Goal: Task Accomplishment & Management: Use online tool/utility

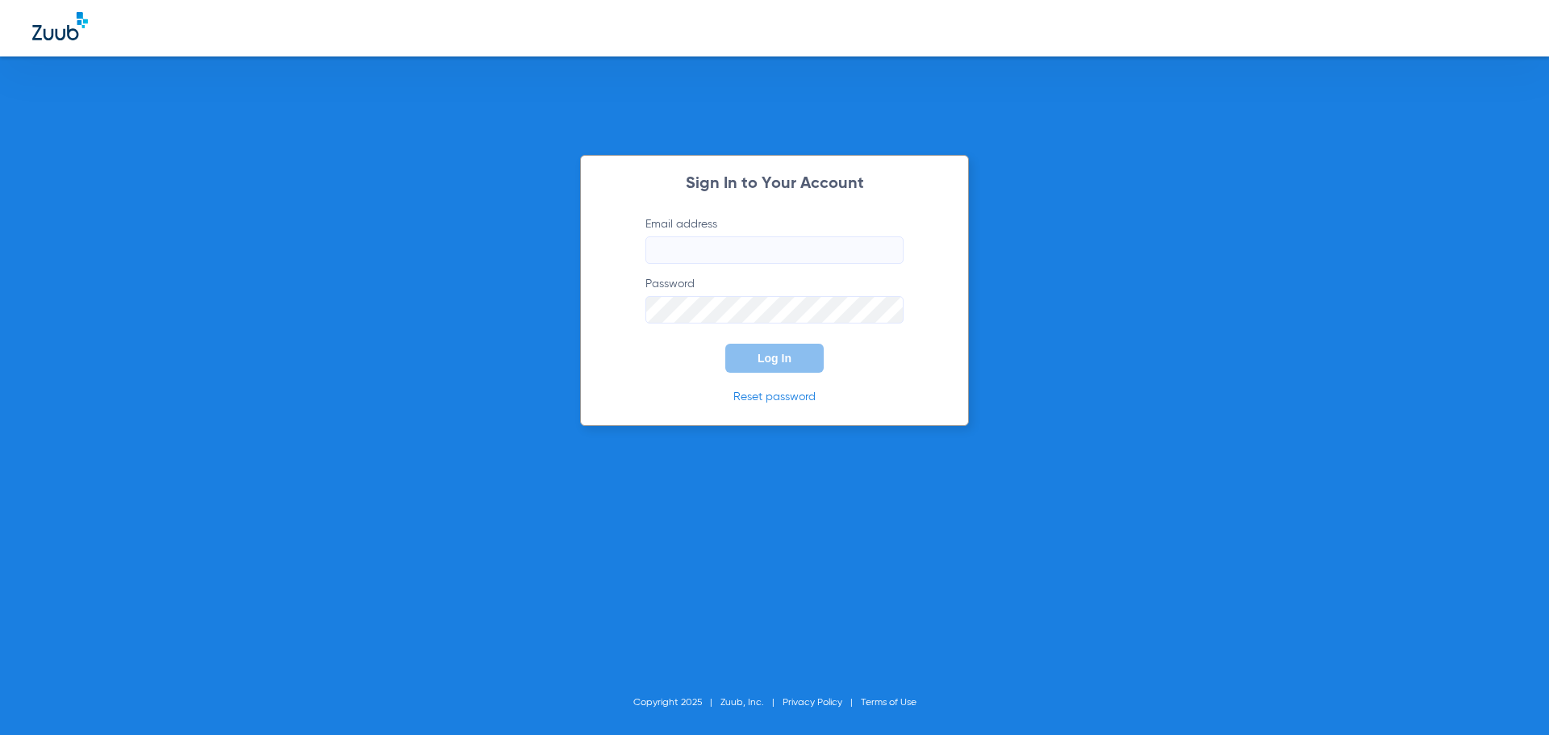
type input "[EMAIL_ADDRESS][DOMAIN_NAME]"
click at [786, 360] on span "Log In" at bounding box center [775, 358] width 34 height 13
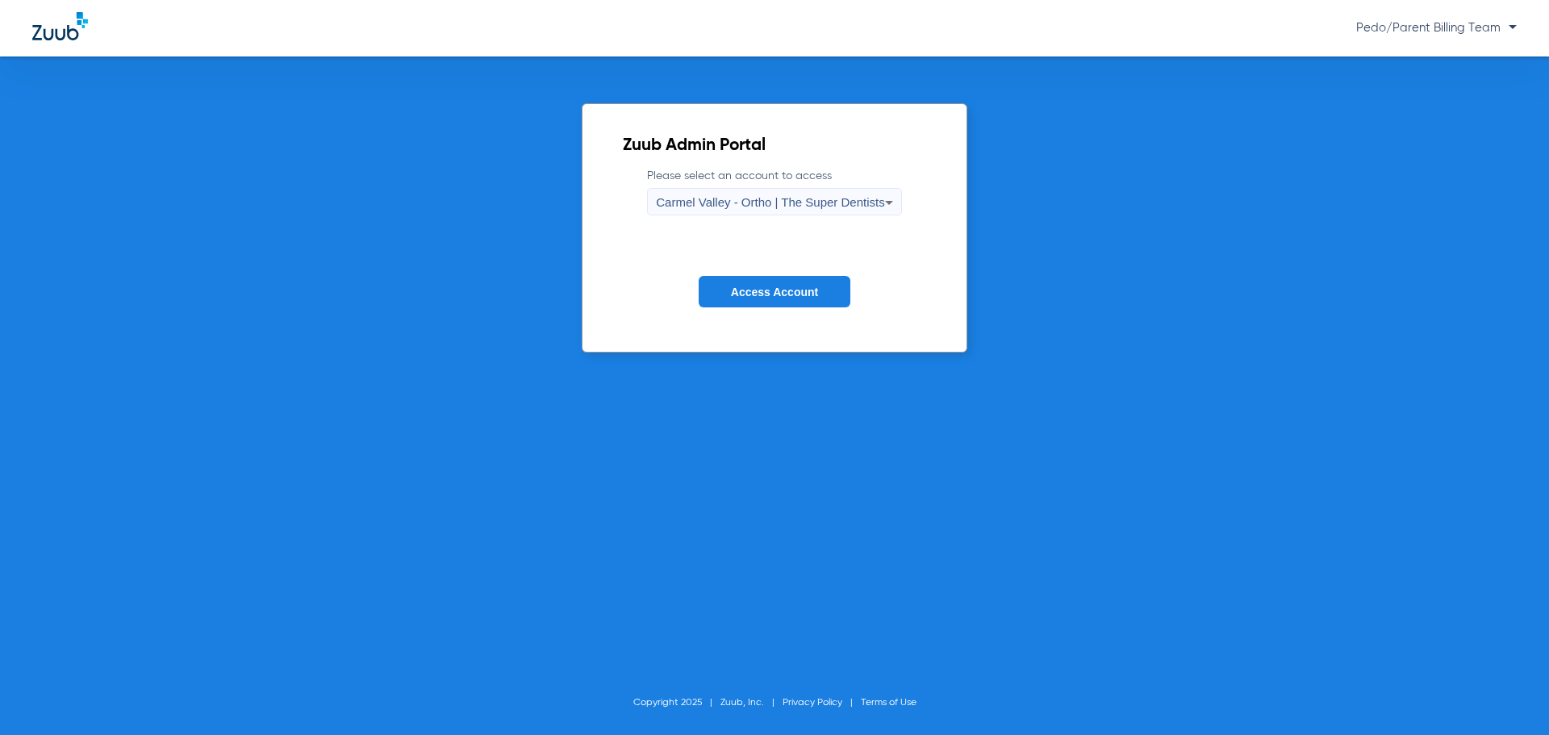
click at [791, 203] on span "Carmel Valley - Ortho | The Super Dentists" at bounding box center [770, 202] width 228 height 14
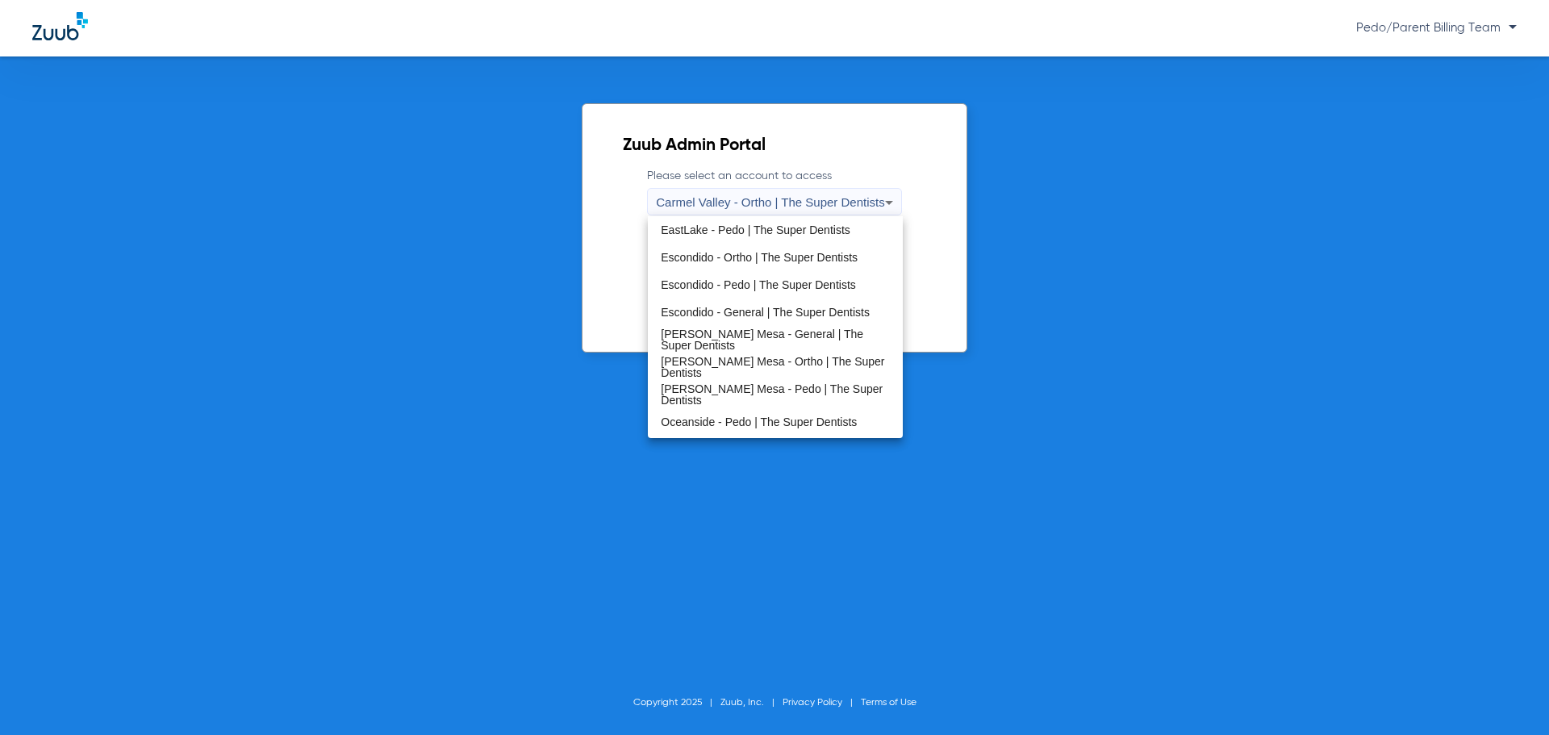
scroll to position [190, 0]
drag, startPoint x: 733, startPoint y: 416, endPoint x: 733, endPoint y: 407, distance: 9.7
click at [733, 417] on mat-option "Oceanside - Ortho | The Super Dentists" at bounding box center [775, 424] width 254 height 27
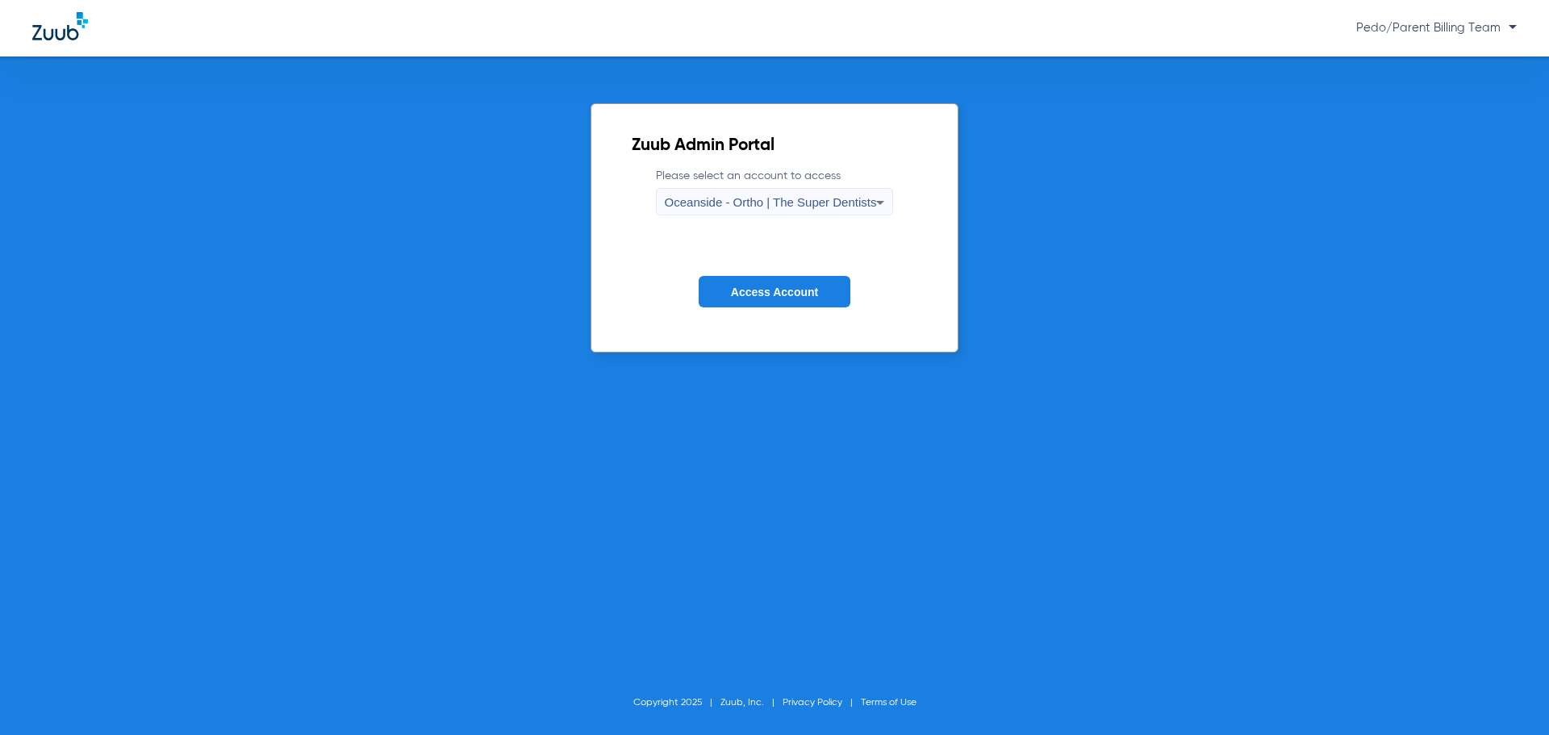
click at [746, 281] on button "Access Account" at bounding box center [775, 291] width 152 height 31
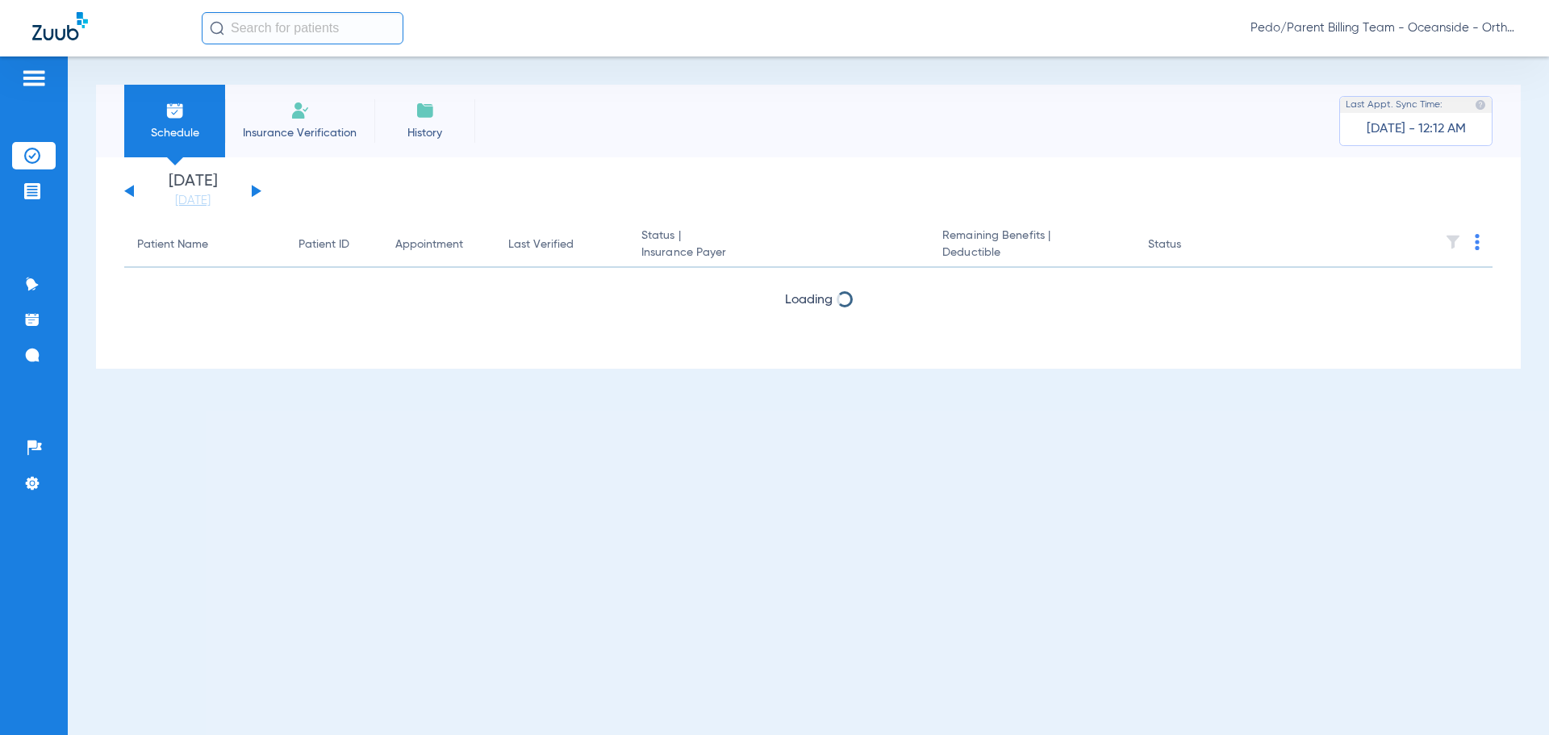
click at [1362, 25] on span "Pedo/Parent Billing Team - Oceanside - Ortho | The Super Dentists" at bounding box center [1384, 28] width 266 height 16
click at [261, 186] on div at bounding box center [774, 367] width 1549 height 735
click at [384, 169] on div "Sunday 06-15-2025 Monday 06-16-2025 Tuesday 06-17-2025 Wednesday 06-18-2025 Thu…" at bounding box center [808, 262] width 1425 height 211
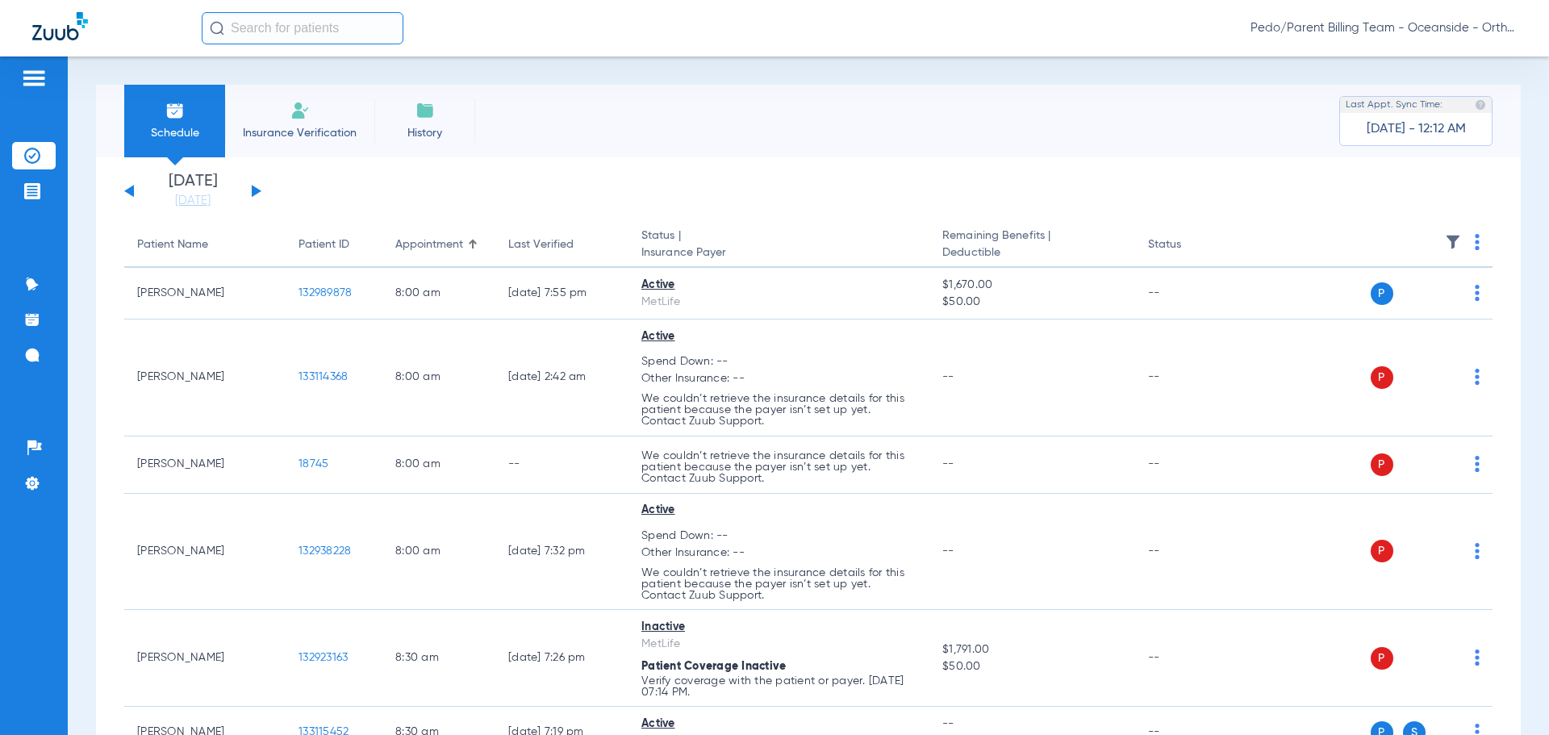
click at [253, 187] on button at bounding box center [257, 191] width 10 height 12
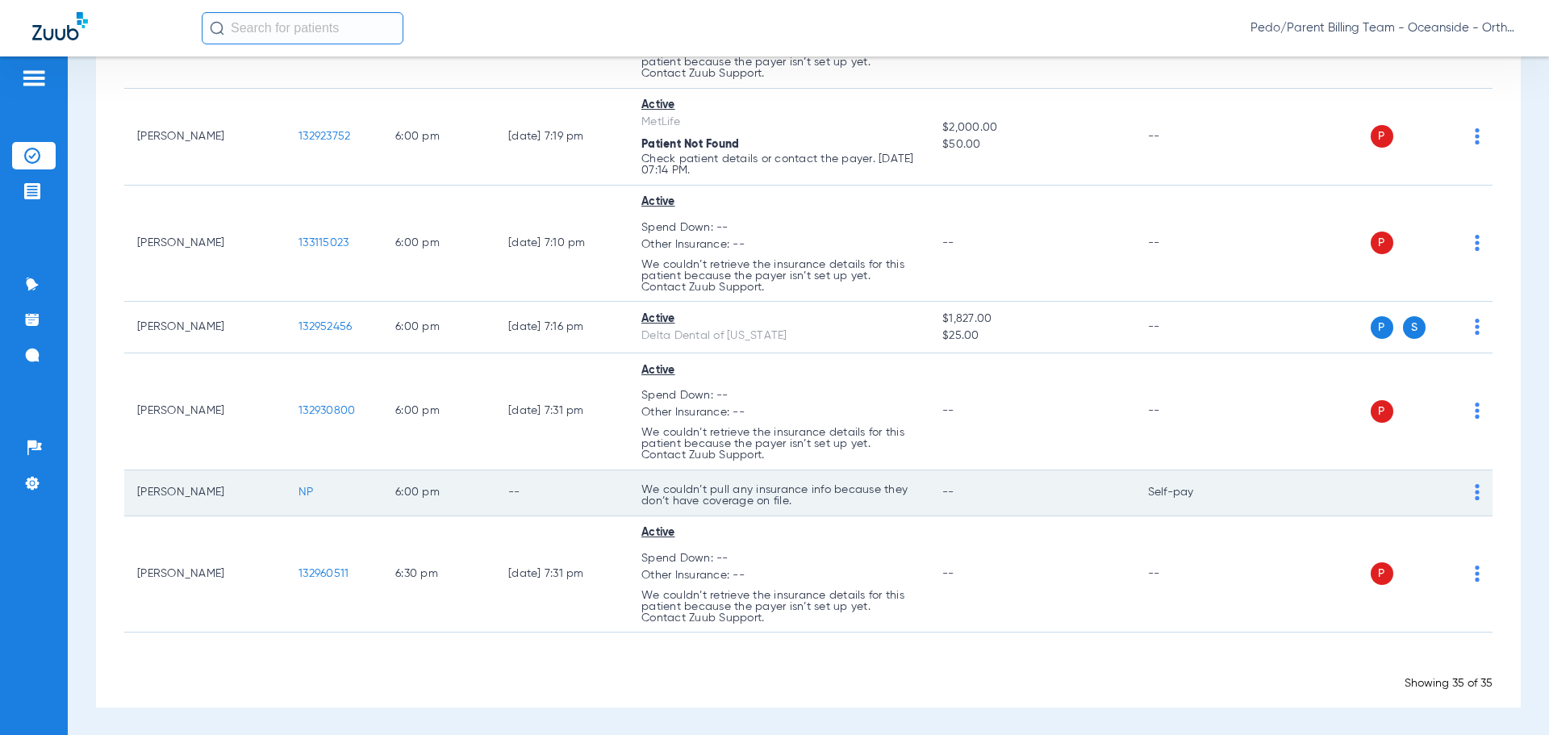
scroll to position [2839, 0]
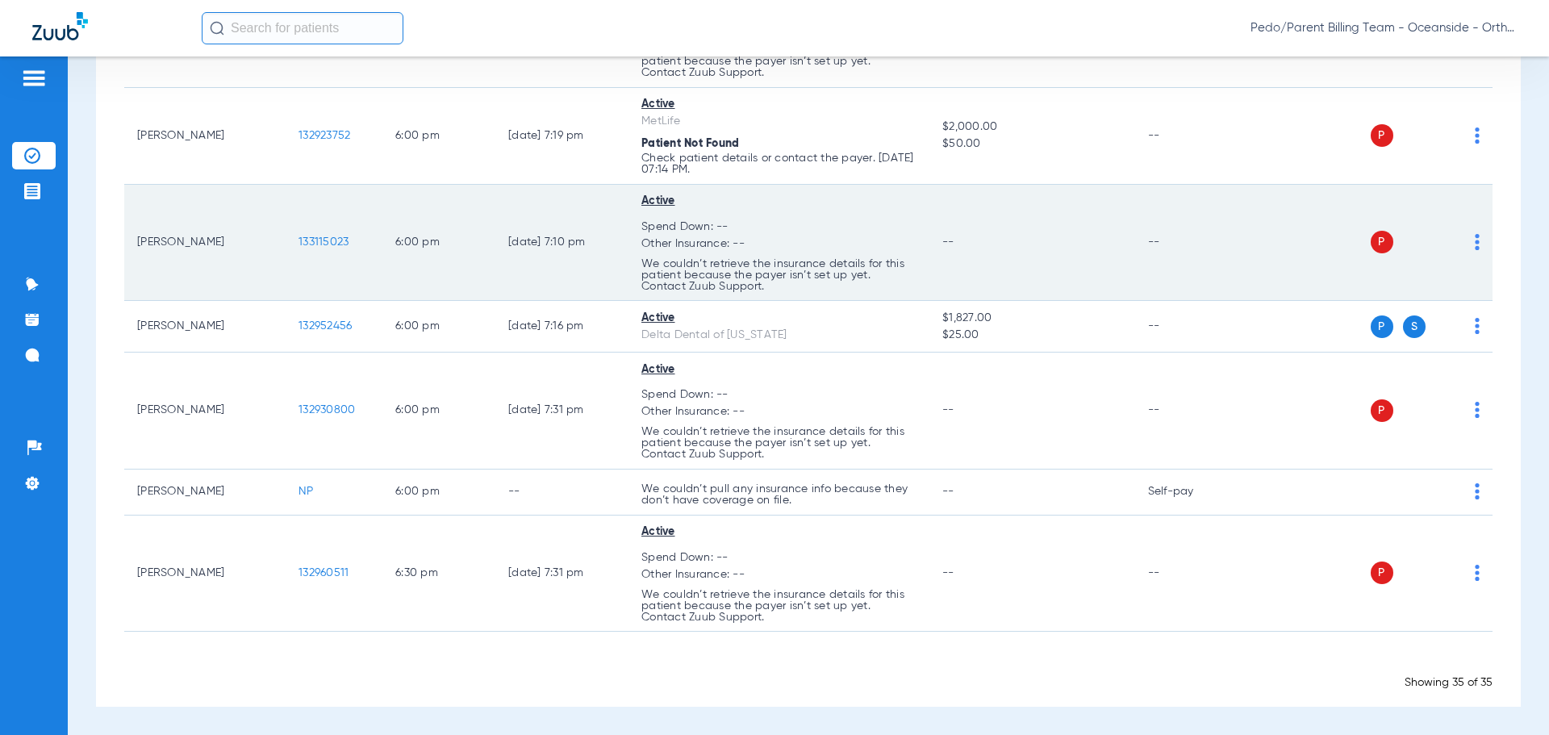
click at [330, 244] on span "133115023" at bounding box center [324, 241] width 50 height 11
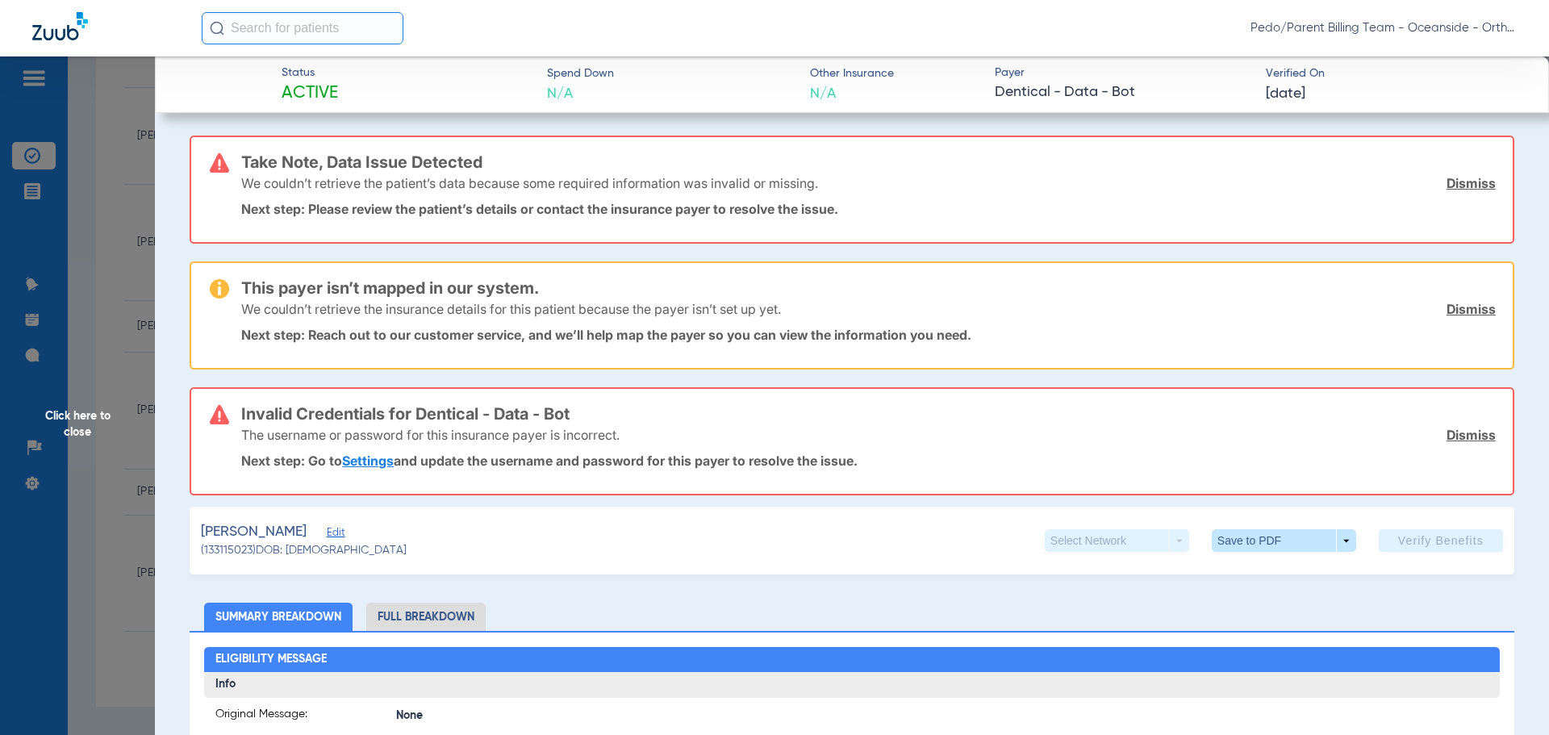
click at [107, 280] on span "Click here to close" at bounding box center [77, 423] width 155 height 735
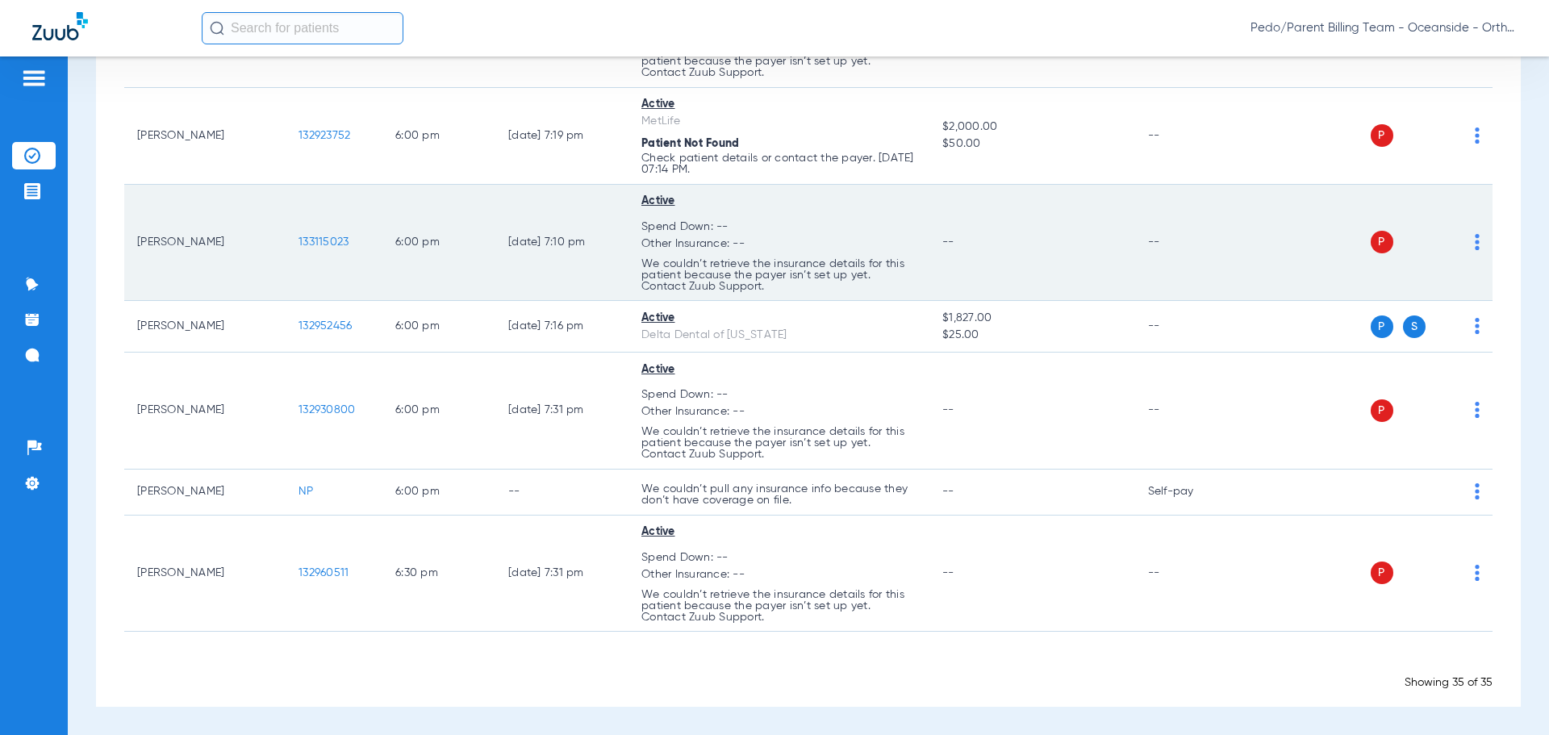
click at [1470, 242] on td "P S" at bounding box center [1368, 243] width 249 height 117
click at [1475, 240] on img at bounding box center [1477, 242] width 5 height 16
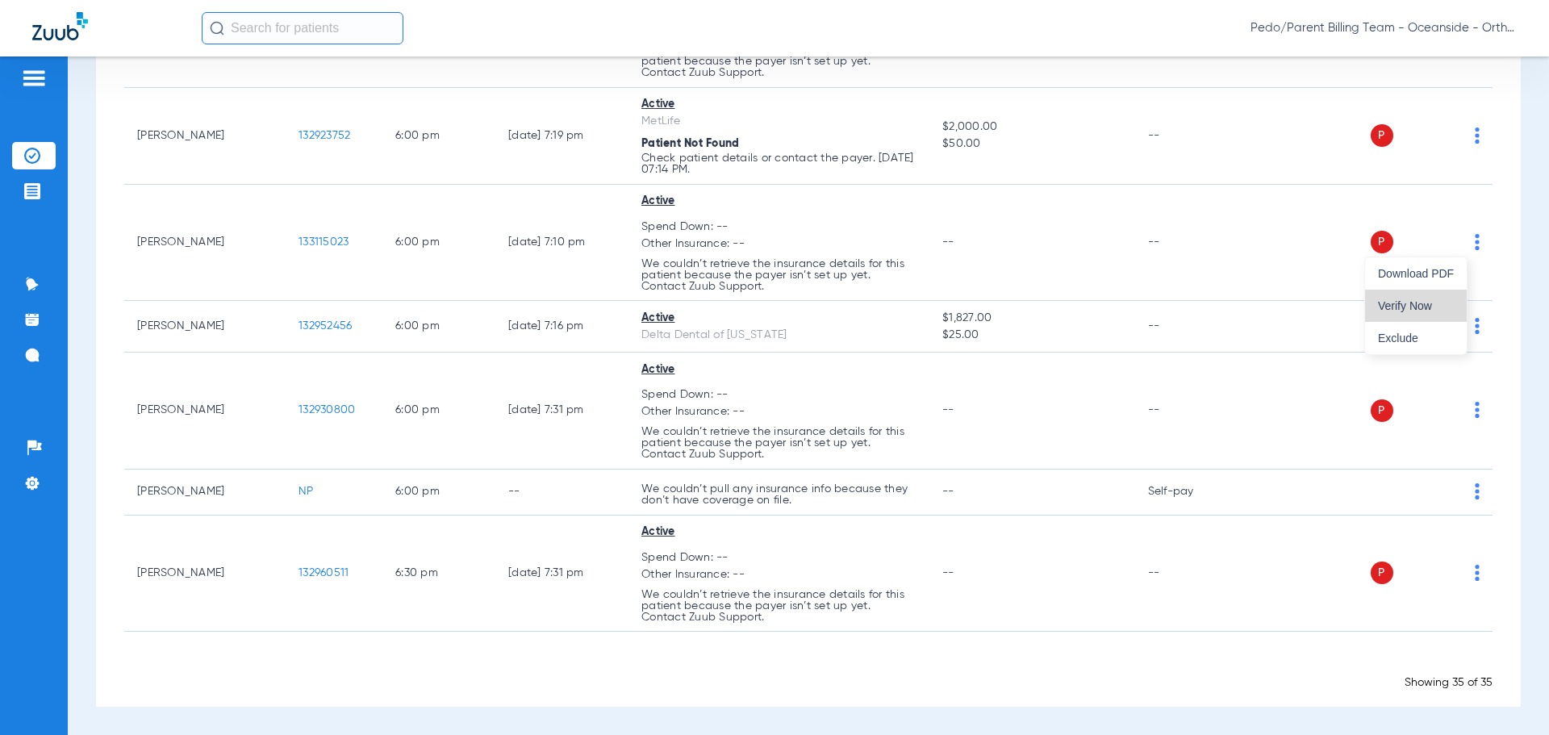
click at [1415, 302] on span "Verify Now" at bounding box center [1416, 305] width 76 height 11
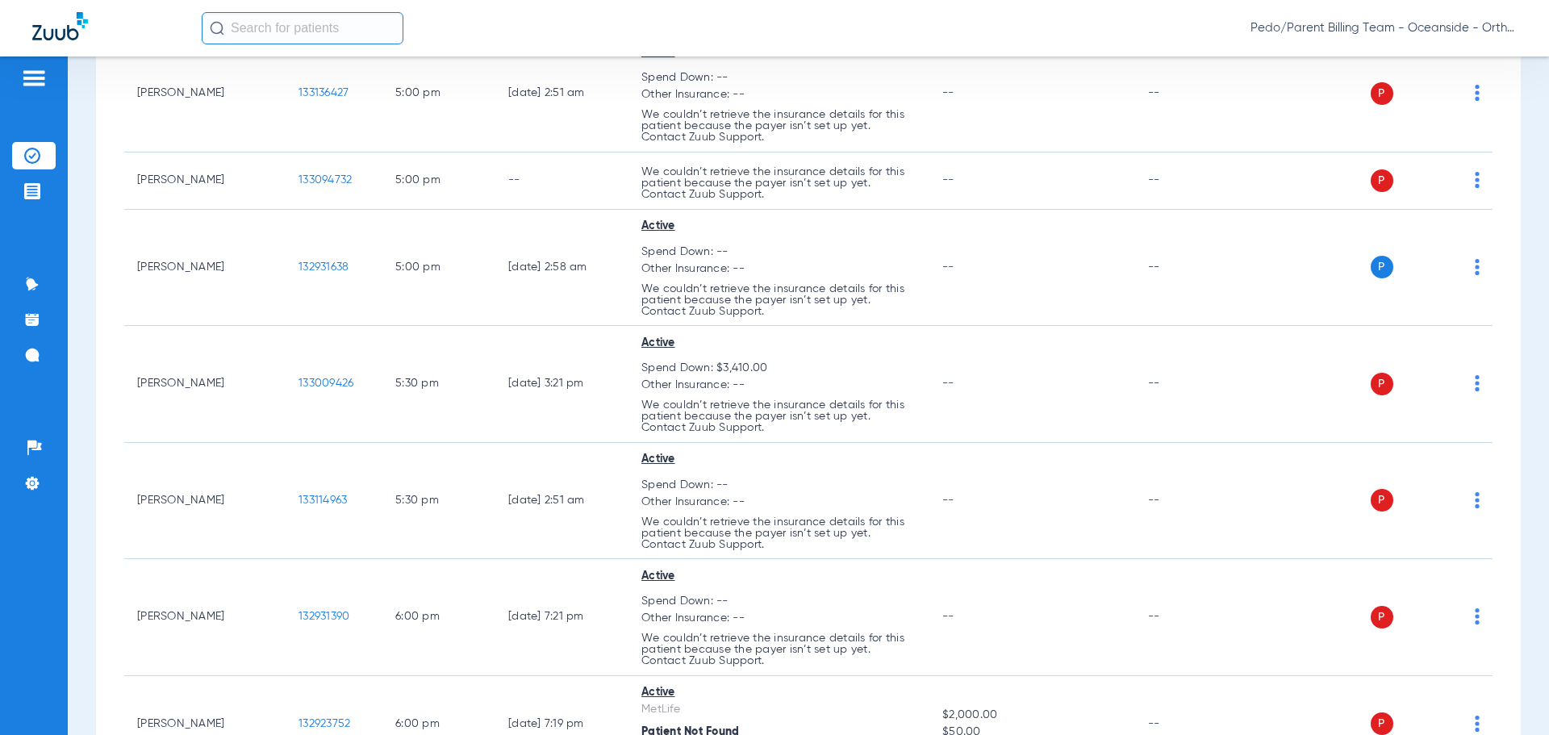
scroll to position [2193, 0]
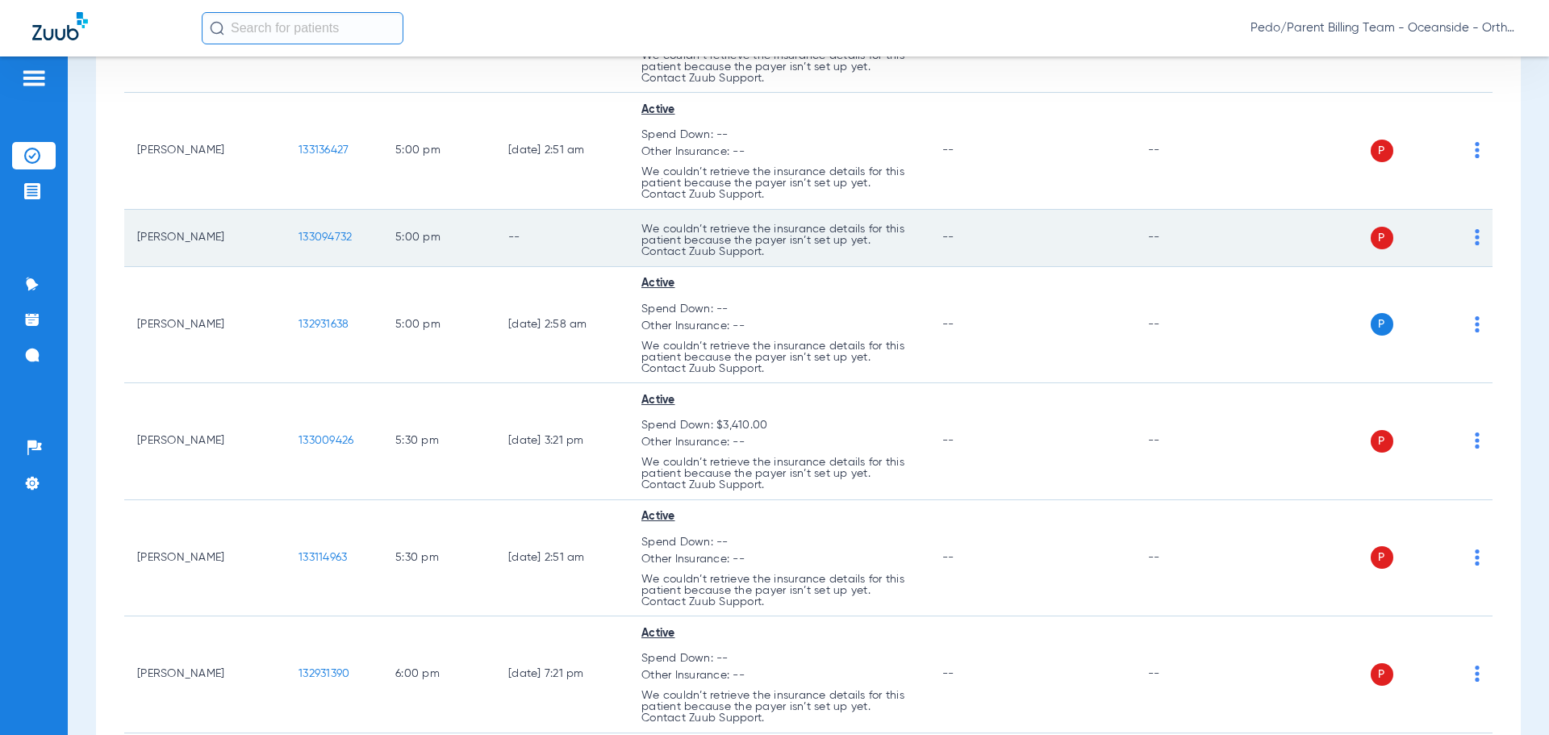
click at [1475, 241] on img at bounding box center [1477, 237] width 5 height 16
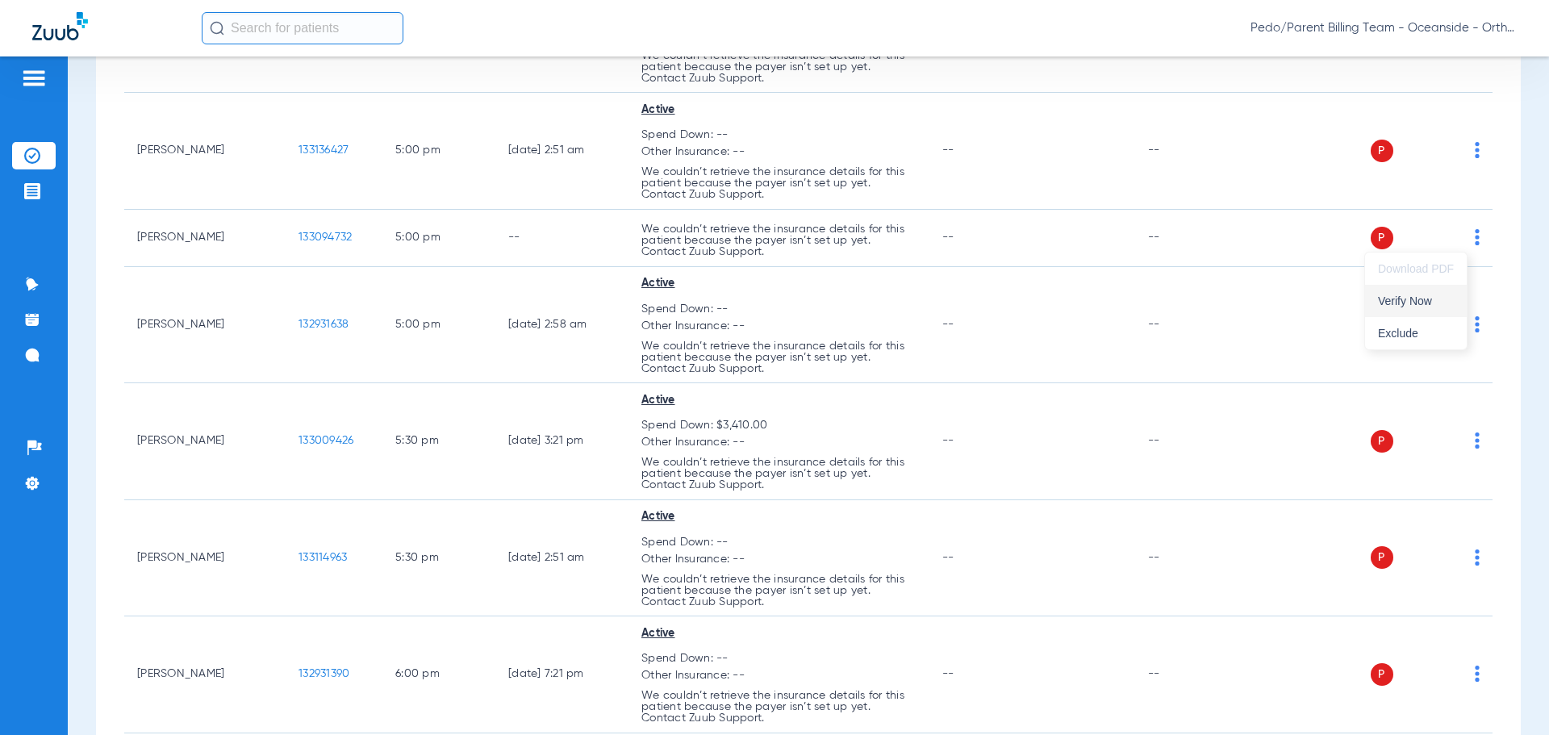
click at [1392, 303] on span "Verify Now" at bounding box center [1416, 300] width 76 height 11
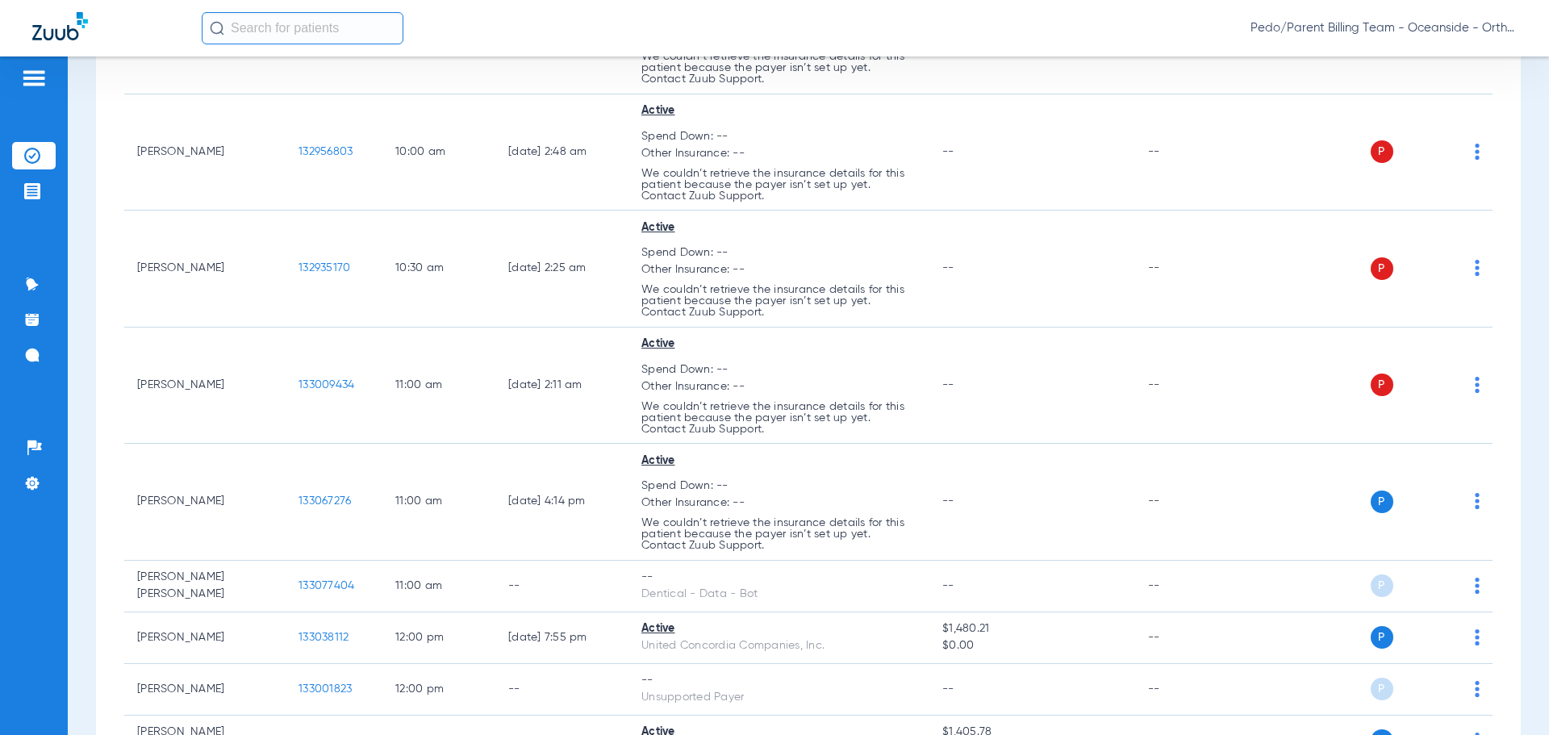
scroll to position [0, 0]
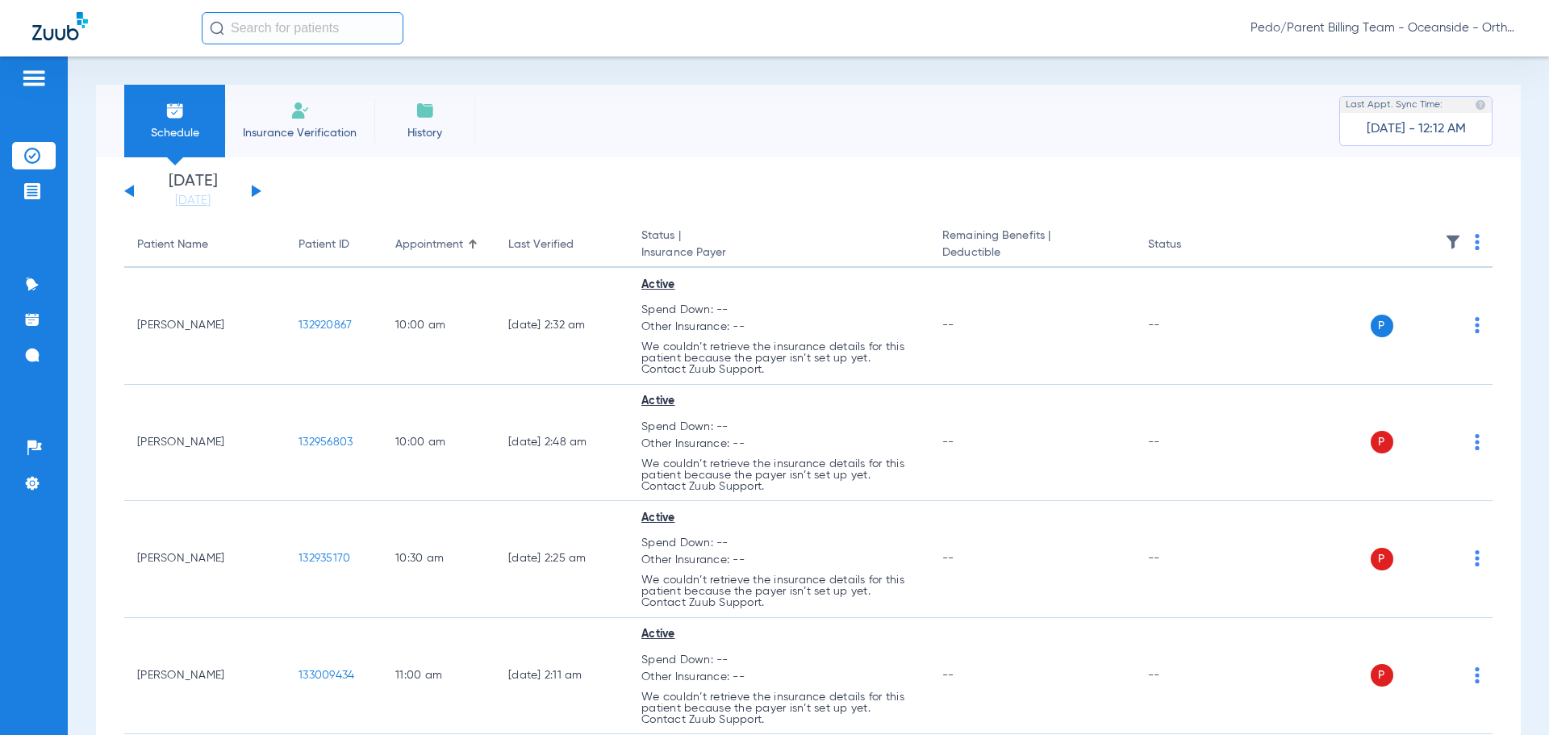
click at [286, 119] on li "Insurance Verification" at bounding box center [299, 121] width 149 height 73
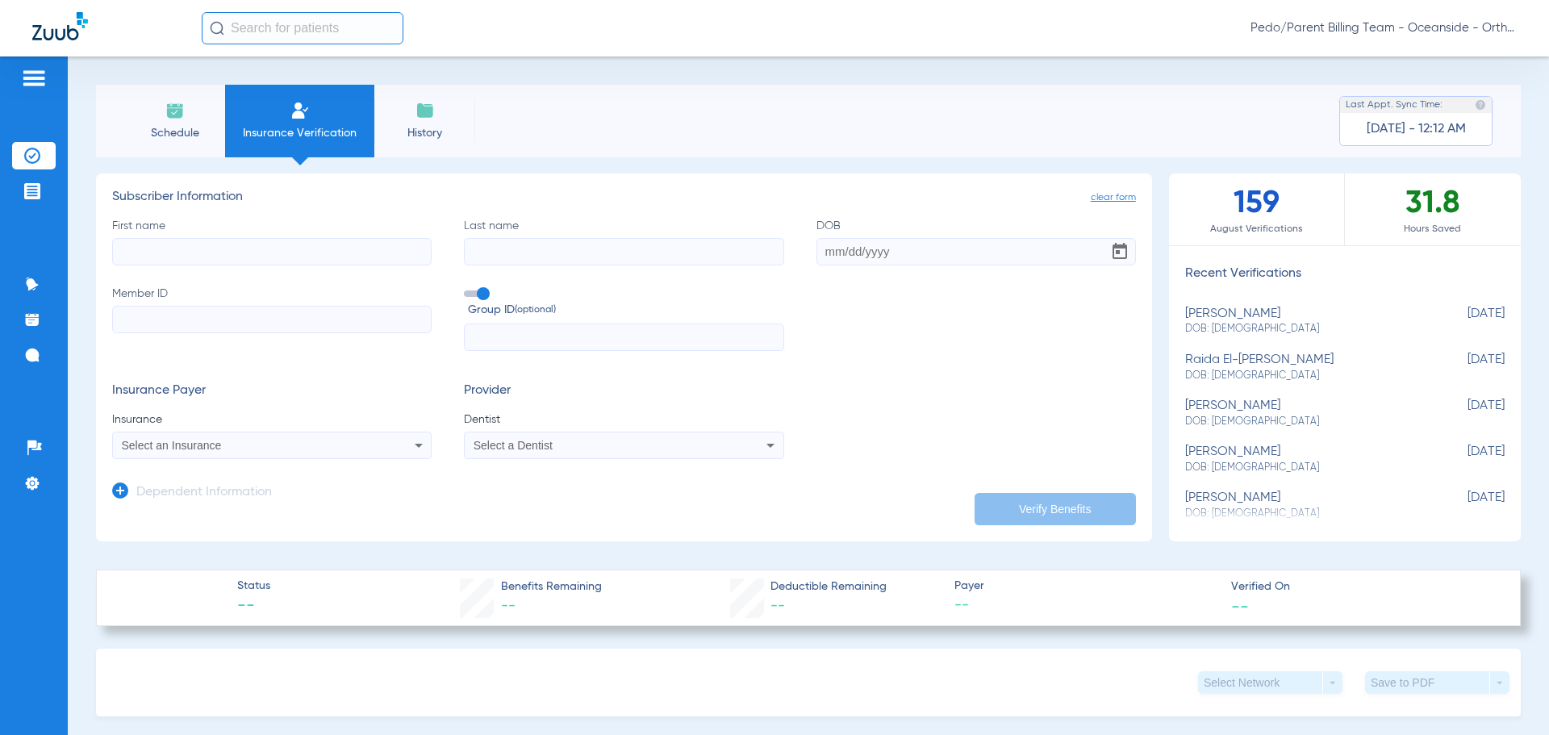
click at [258, 258] on input "First name" at bounding box center [272, 251] width 320 height 27
type input "niel"
type input "hamto"
type input "03/31/2017"
paste input "90947452G"
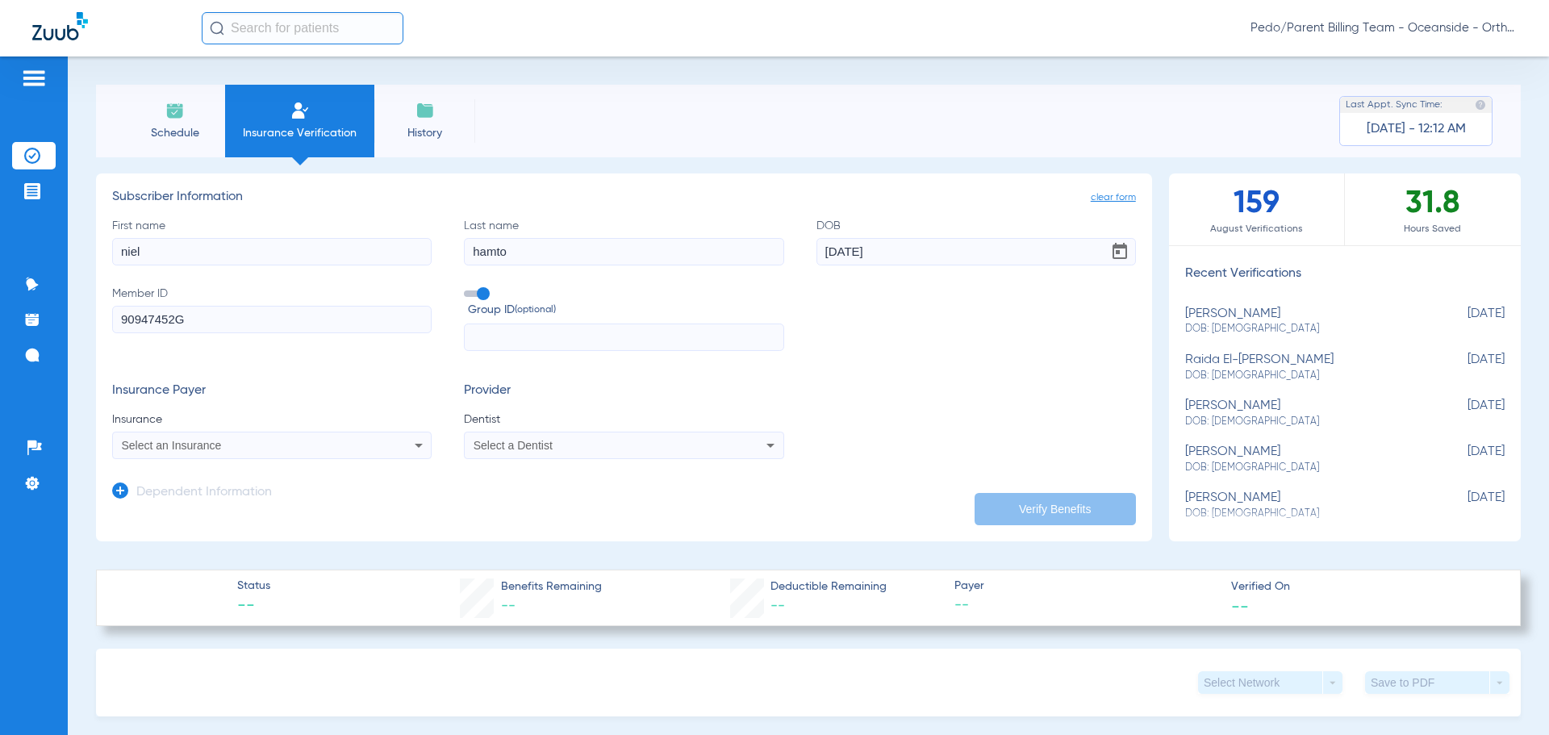
type input "90947452G"
click at [236, 462] on app-dependent-form "Dependent Information" at bounding box center [624, 486] width 1024 height 54
click at [233, 451] on div "Select an Insurance" at bounding box center [242, 445] width 241 height 11
type input "denti"
click at [214, 505] on span "Dentical - Data - Bot" at bounding box center [177, 501] width 102 height 13
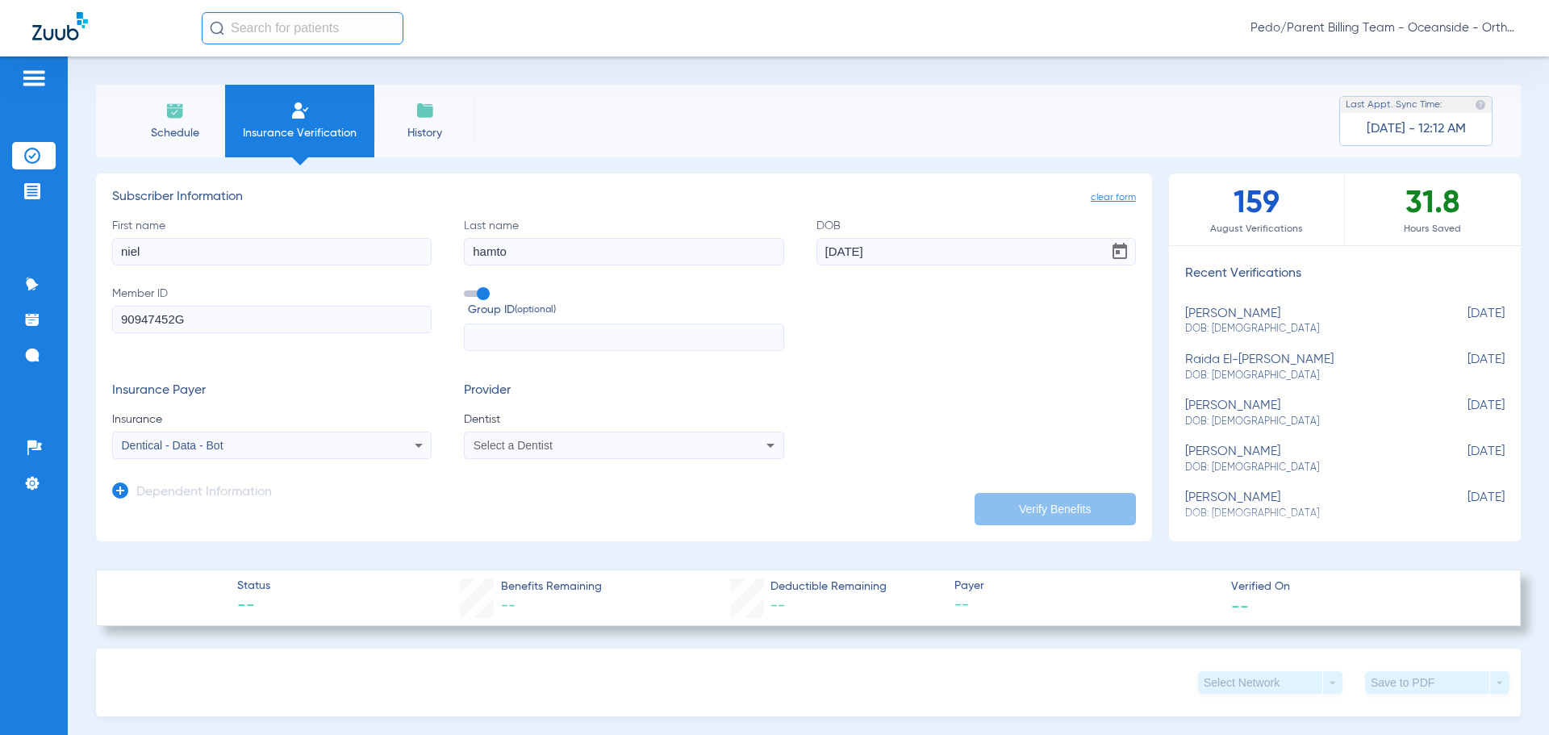
click at [528, 453] on div "Select a Dentist" at bounding box center [624, 445] width 318 height 19
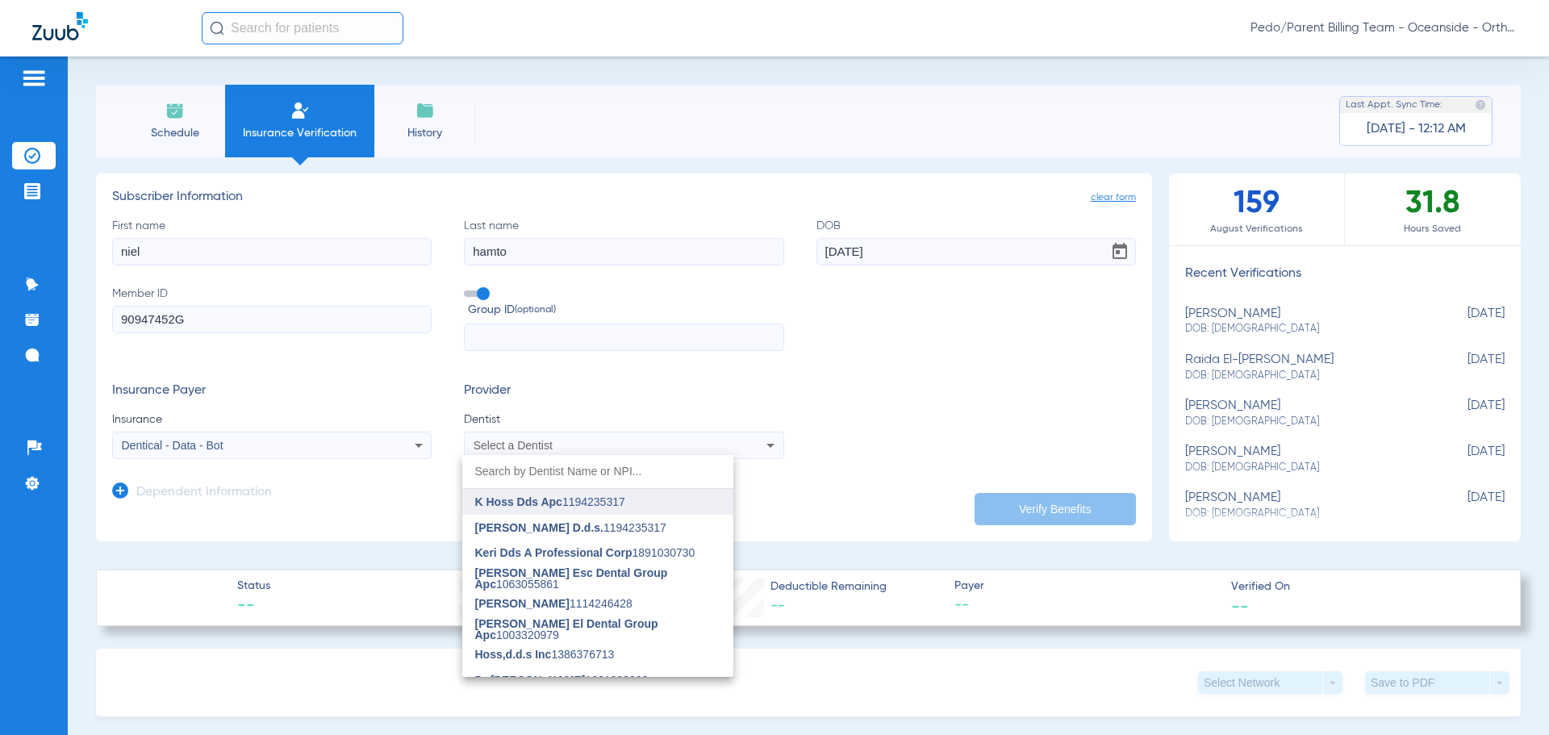
click at [527, 500] on span "K Hoss Dds Apc" at bounding box center [518, 501] width 87 height 13
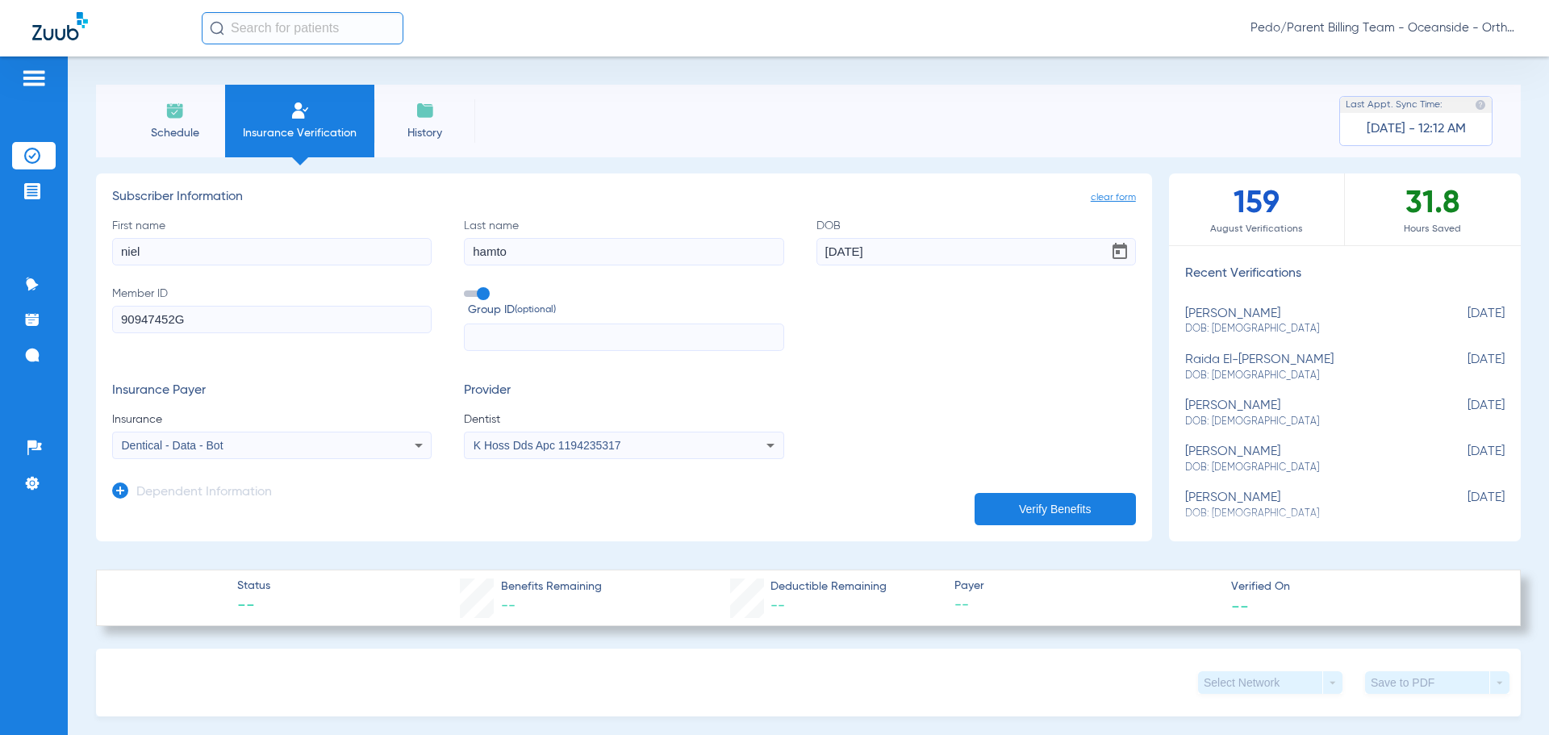
click at [975, 508] on button "Verify Benefits" at bounding box center [1055, 509] width 161 height 32
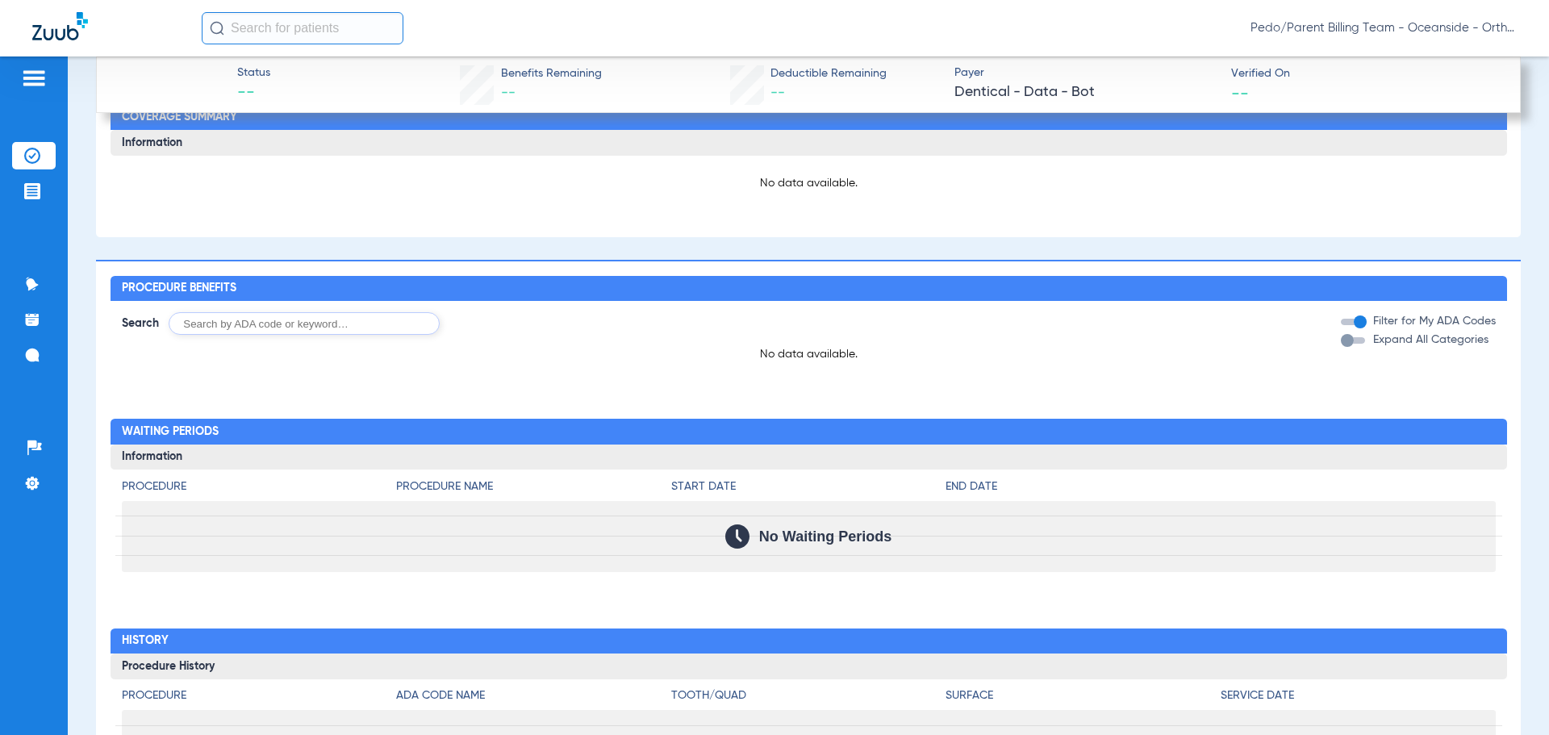
scroll to position [1291, 0]
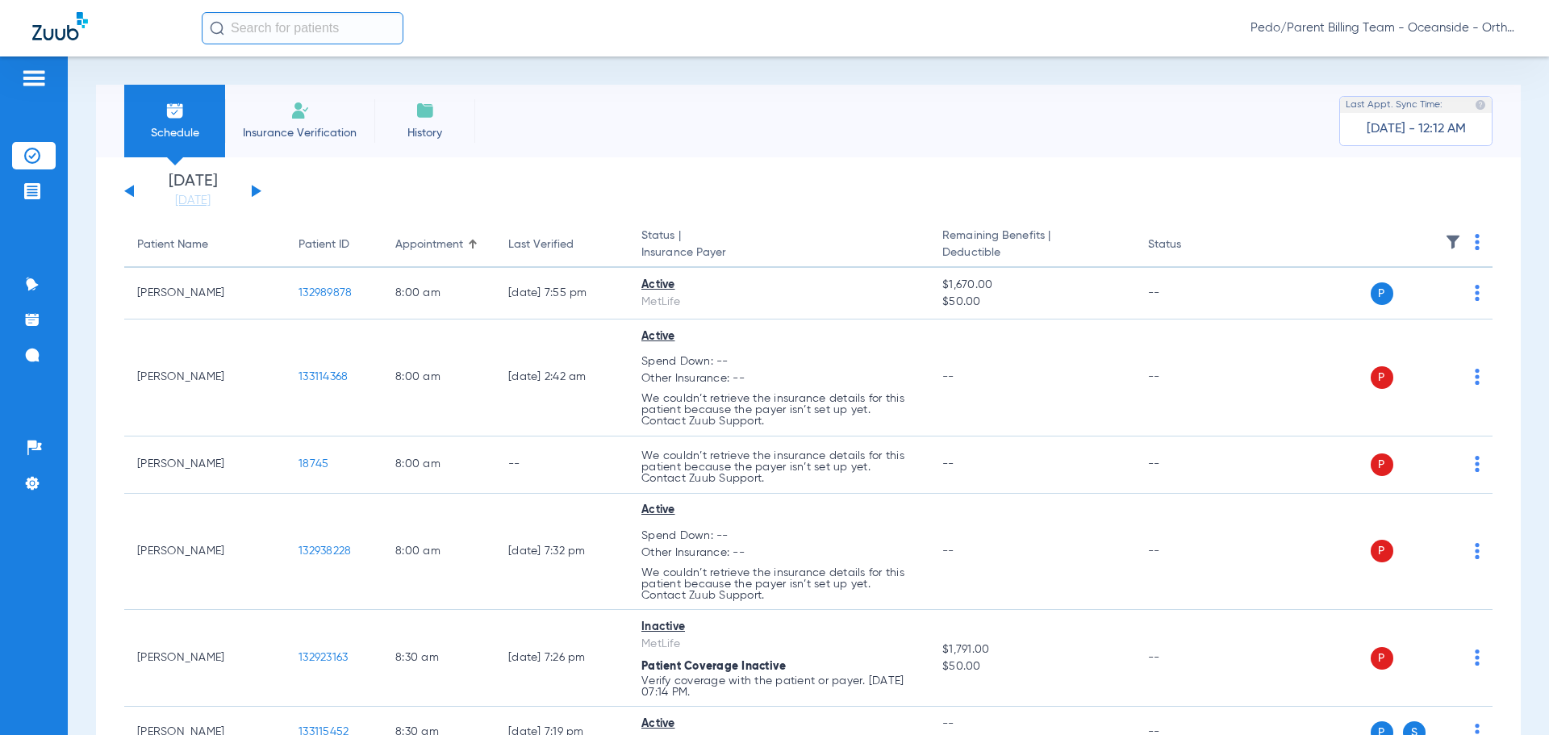
click at [295, 111] on img at bounding box center [300, 110] width 19 height 19
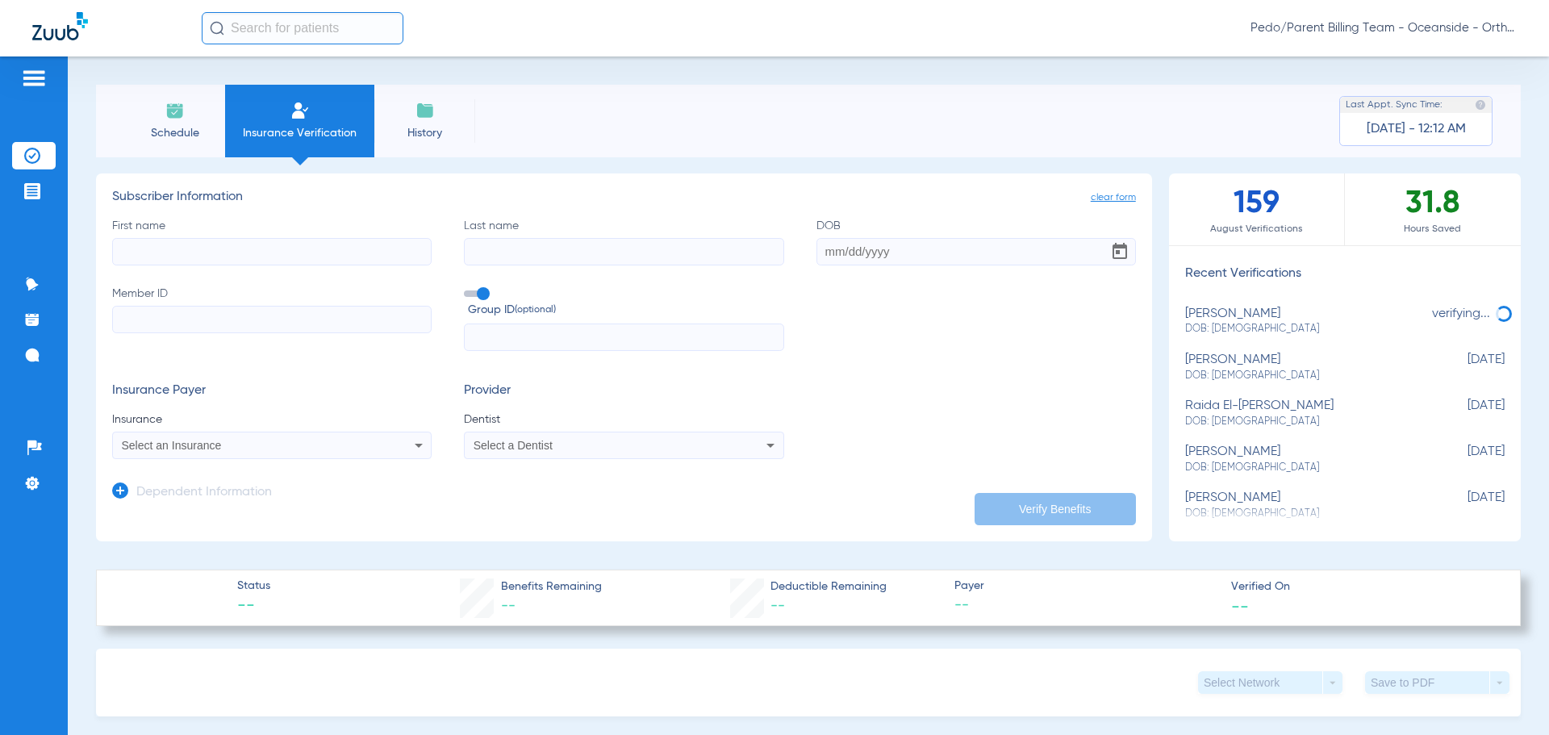
paste input "97570563F"
type input "97570563F"
click at [263, 426] on span "Insurance" at bounding box center [272, 420] width 320 height 16
click at [254, 449] on div "Select an Insurance" at bounding box center [242, 445] width 241 height 11
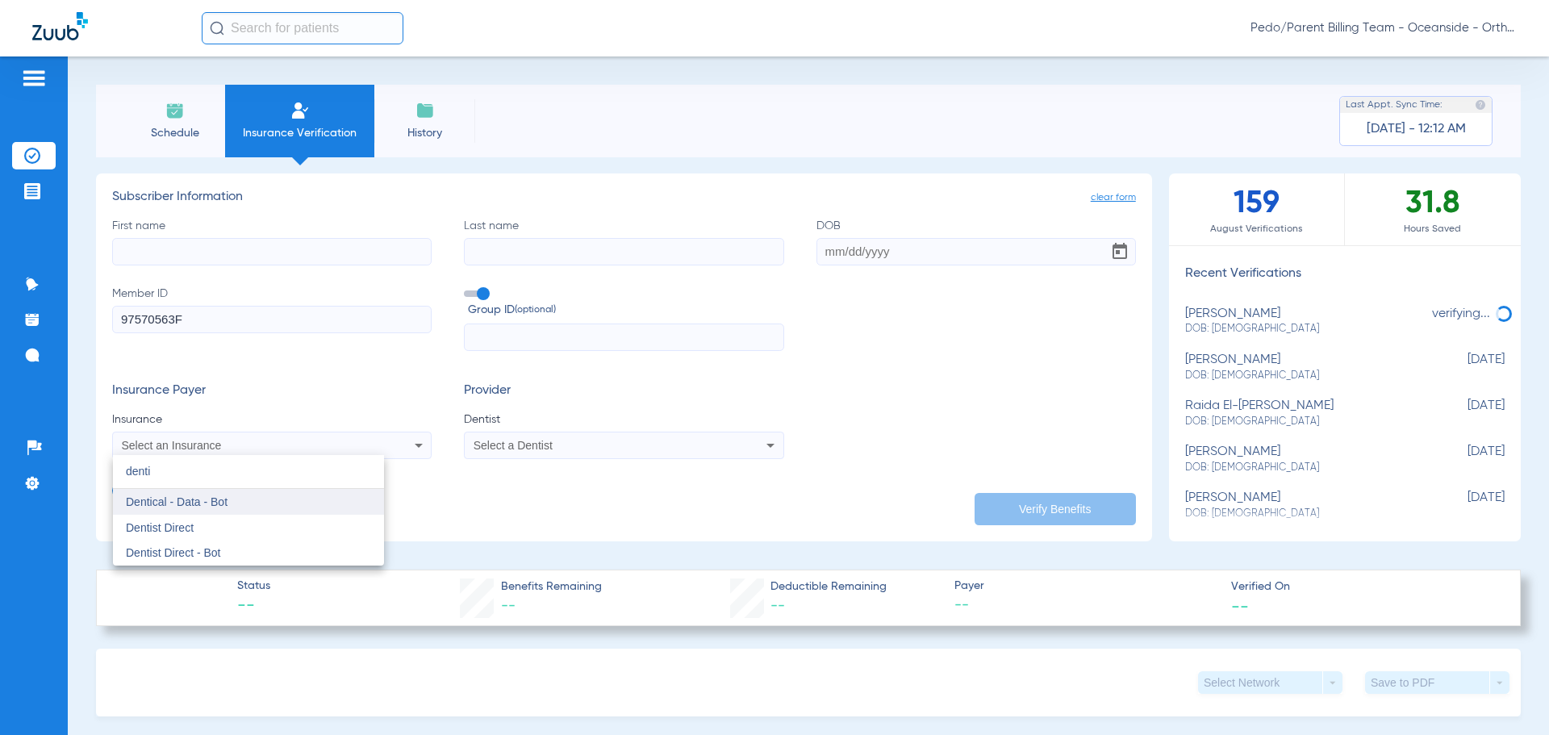
type input "denti"
click at [224, 497] on span "Dentical - Data - Bot" at bounding box center [177, 501] width 102 height 13
click at [534, 446] on span "Select a Dentist" at bounding box center [513, 445] width 79 height 13
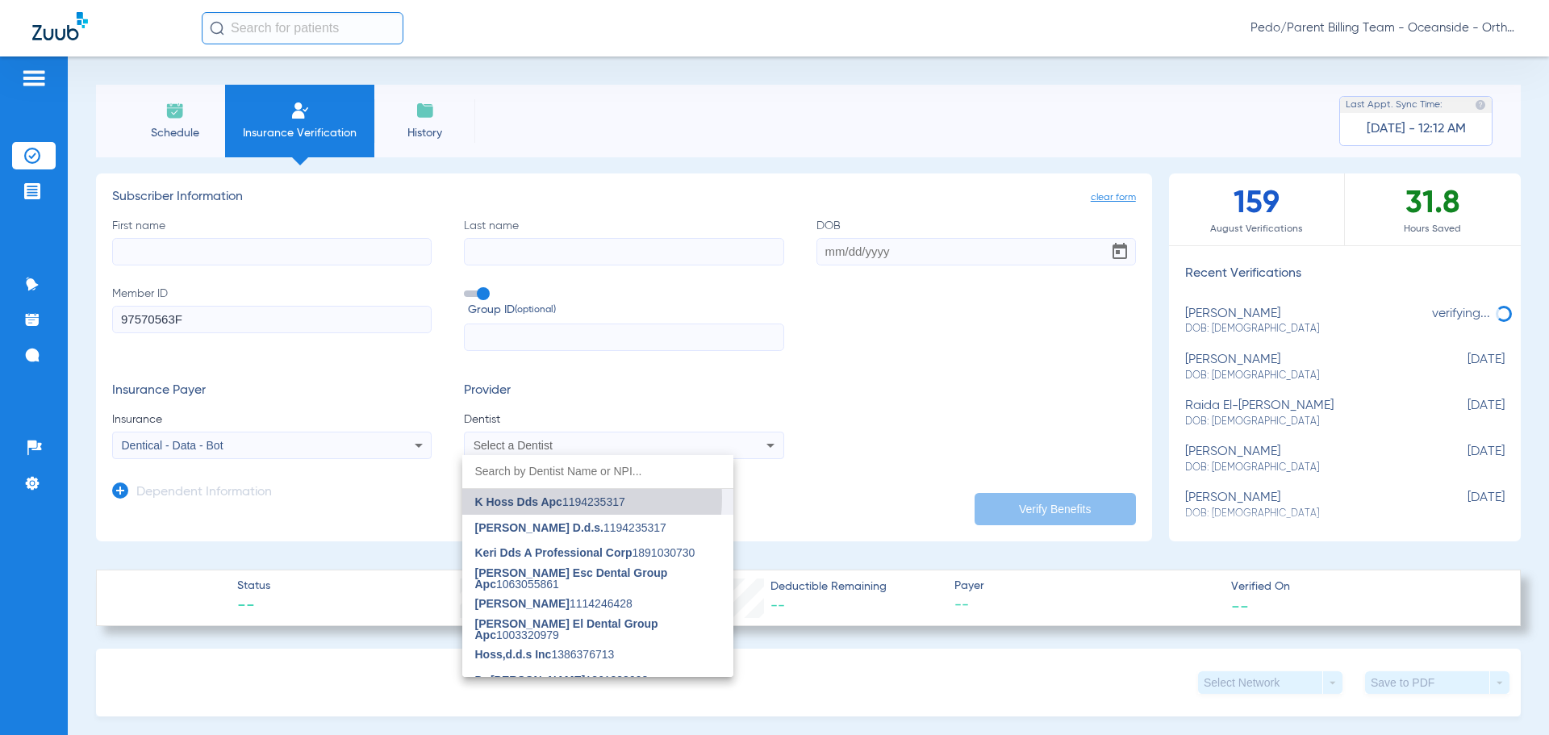
click at [557, 498] on span "K Hoss Dds Apc" at bounding box center [518, 501] width 87 height 13
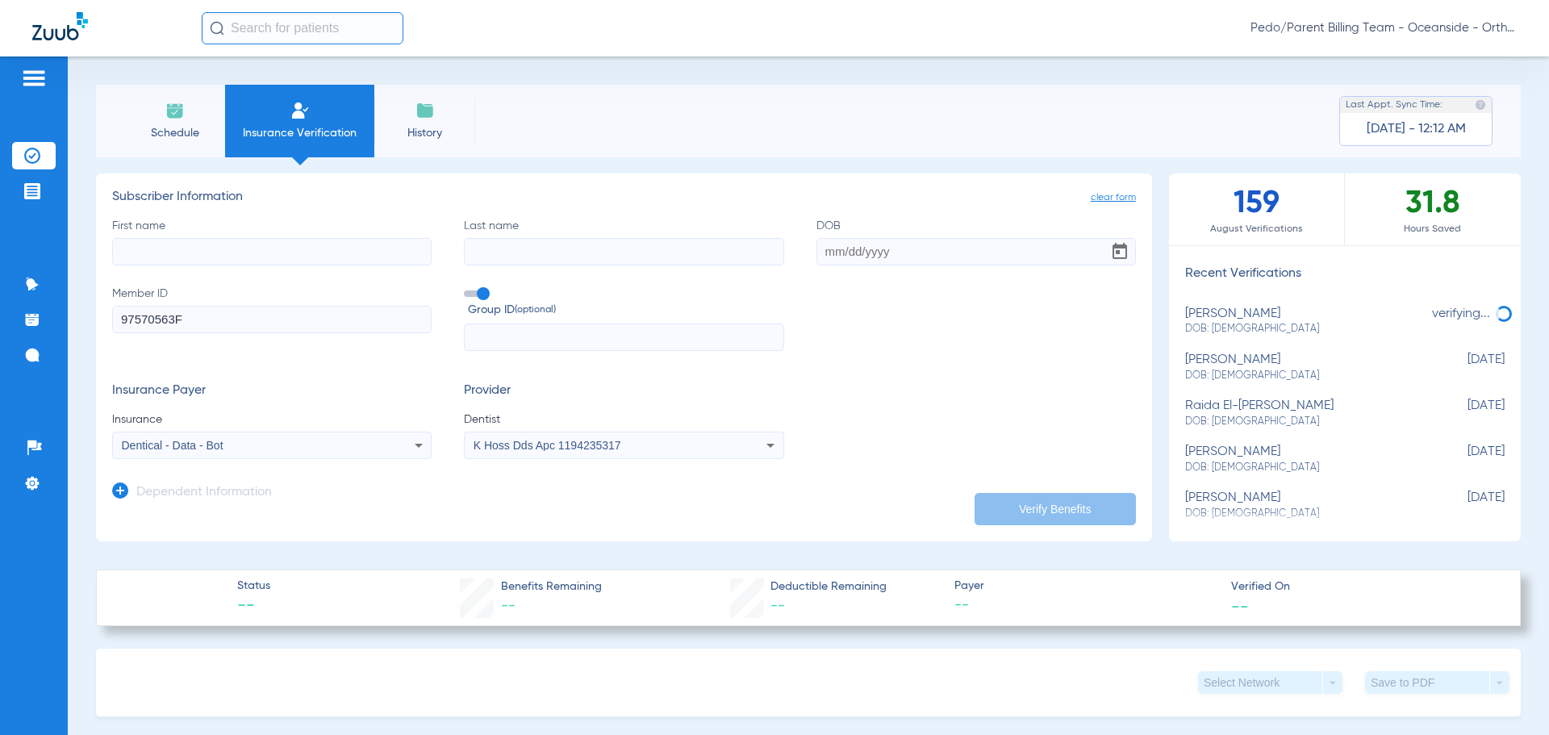
click at [201, 240] on input "First name" at bounding box center [272, 251] width 320 height 27
type input "magali"
type input "campas"
type input "11/11/2012"
click at [880, 440] on div "Insurance Payer Insurance Dentical - Data - Bot Provider Dentist K Hoss Dds Apc…" at bounding box center [624, 421] width 1024 height 76
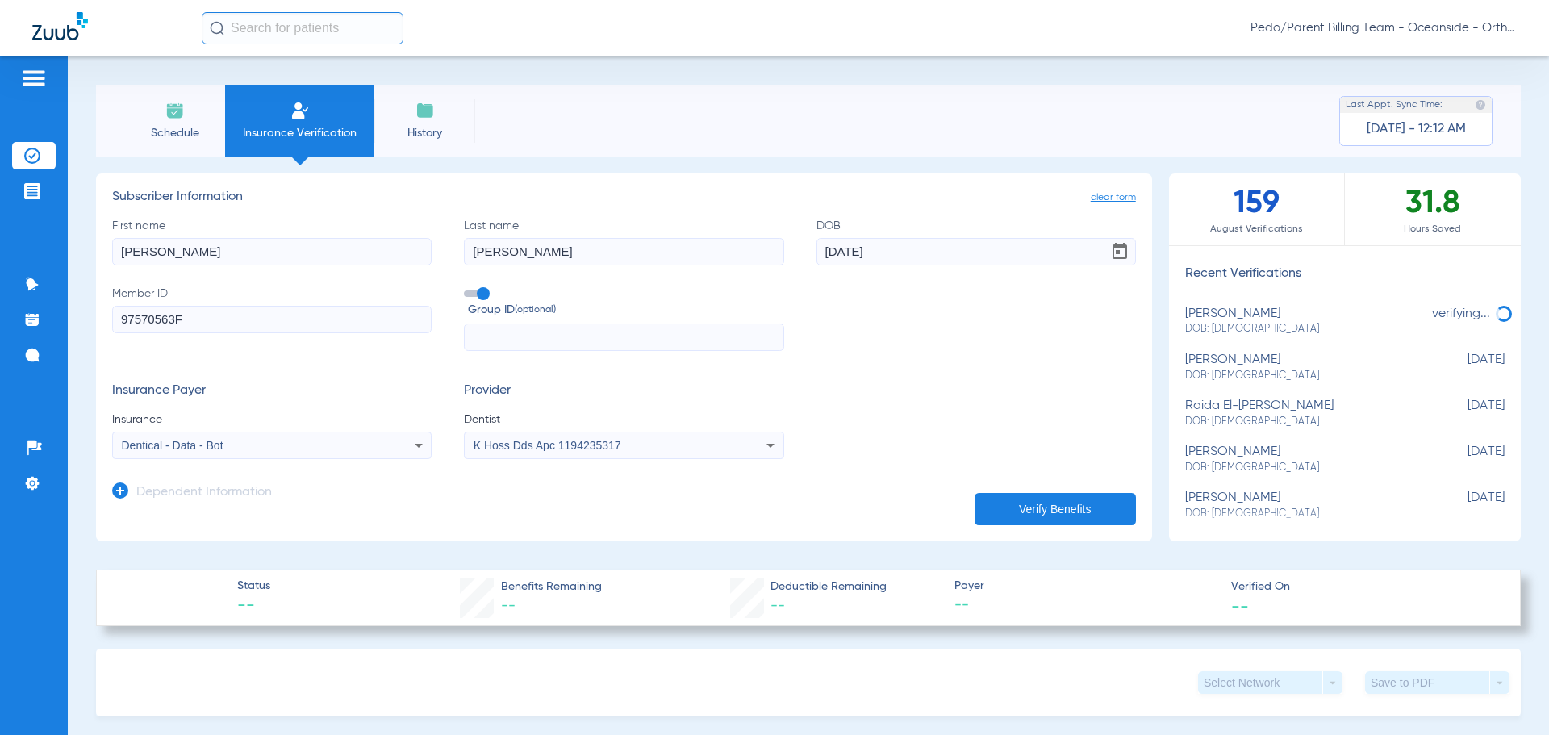
click at [998, 499] on button "Verify Benefits" at bounding box center [1055, 509] width 161 height 32
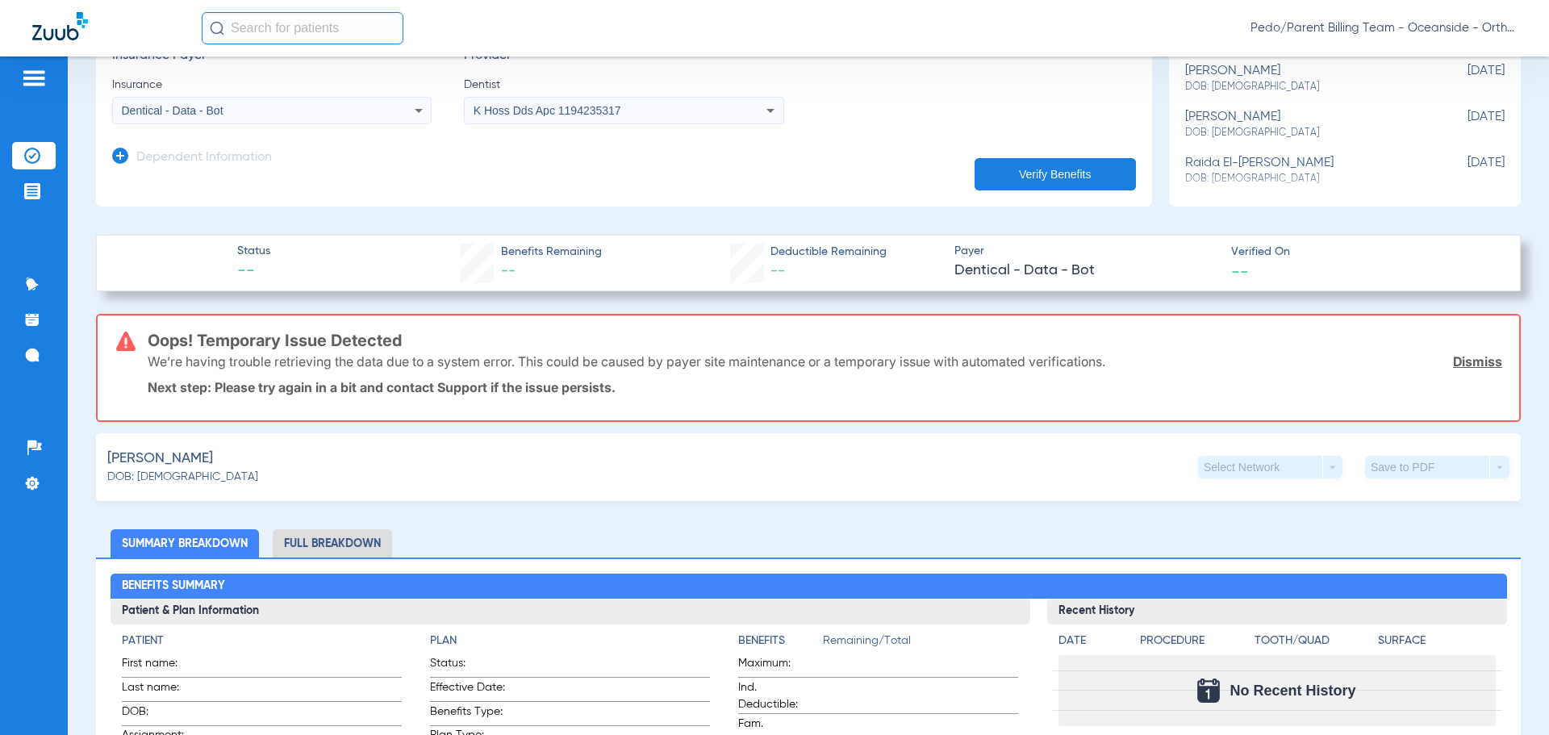
scroll to position [323, 0]
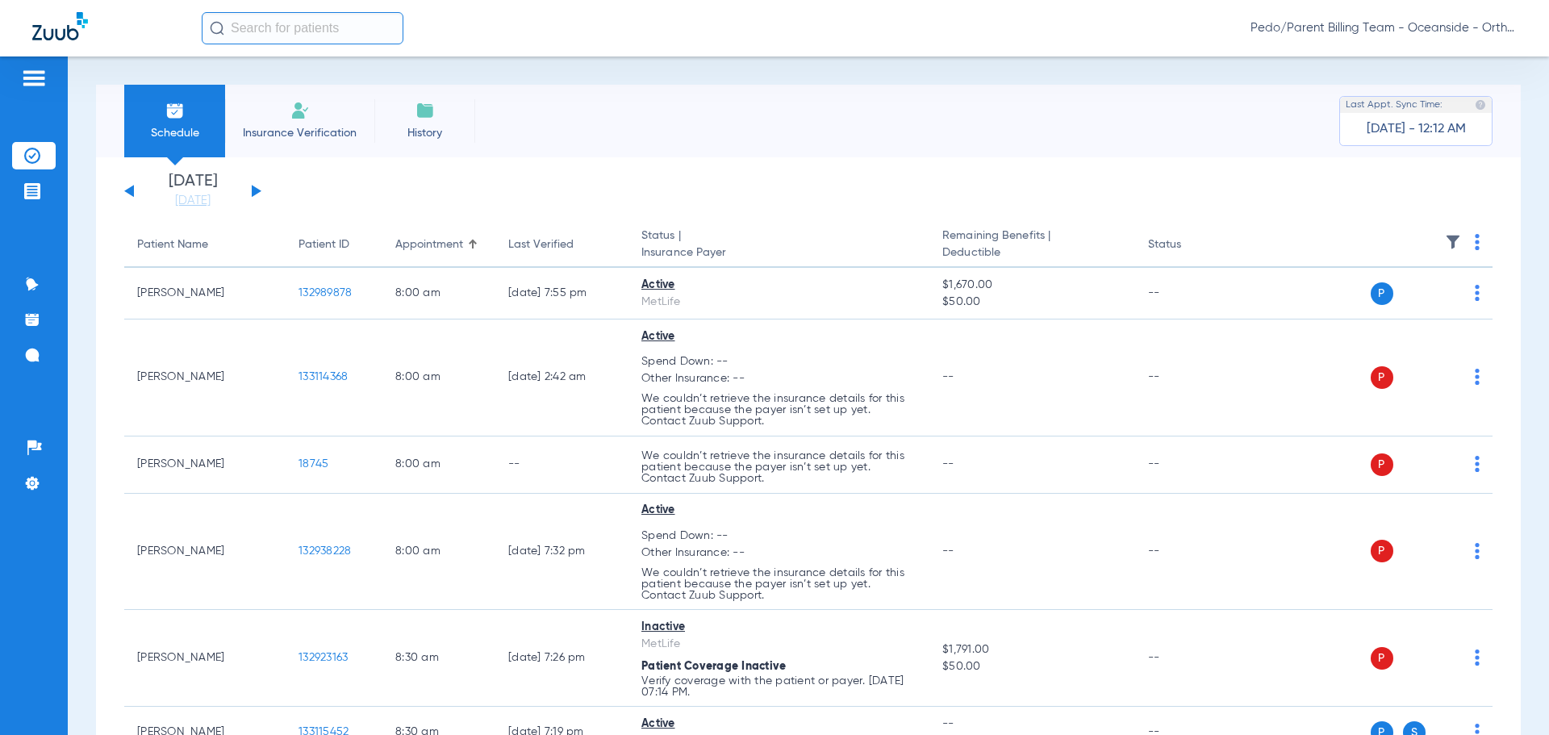
click at [308, 125] on span "Insurance Verification" at bounding box center [299, 133] width 125 height 16
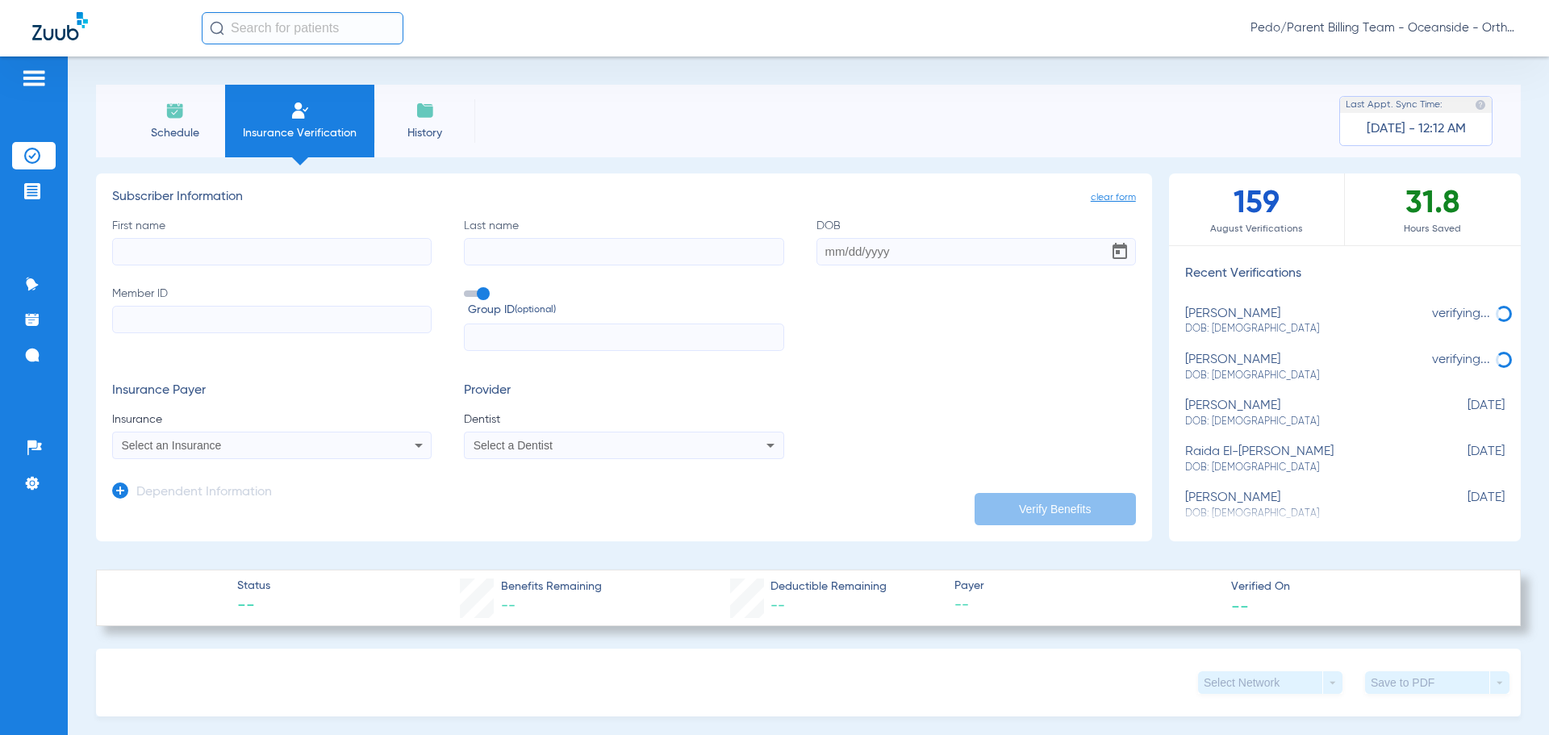
click at [240, 257] on input "First name" at bounding box center [272, 251] width 320 height 27
type input "angel"
type input "[PERSON_NAME]"
type input "[DATE]"
paste input "90326331F"
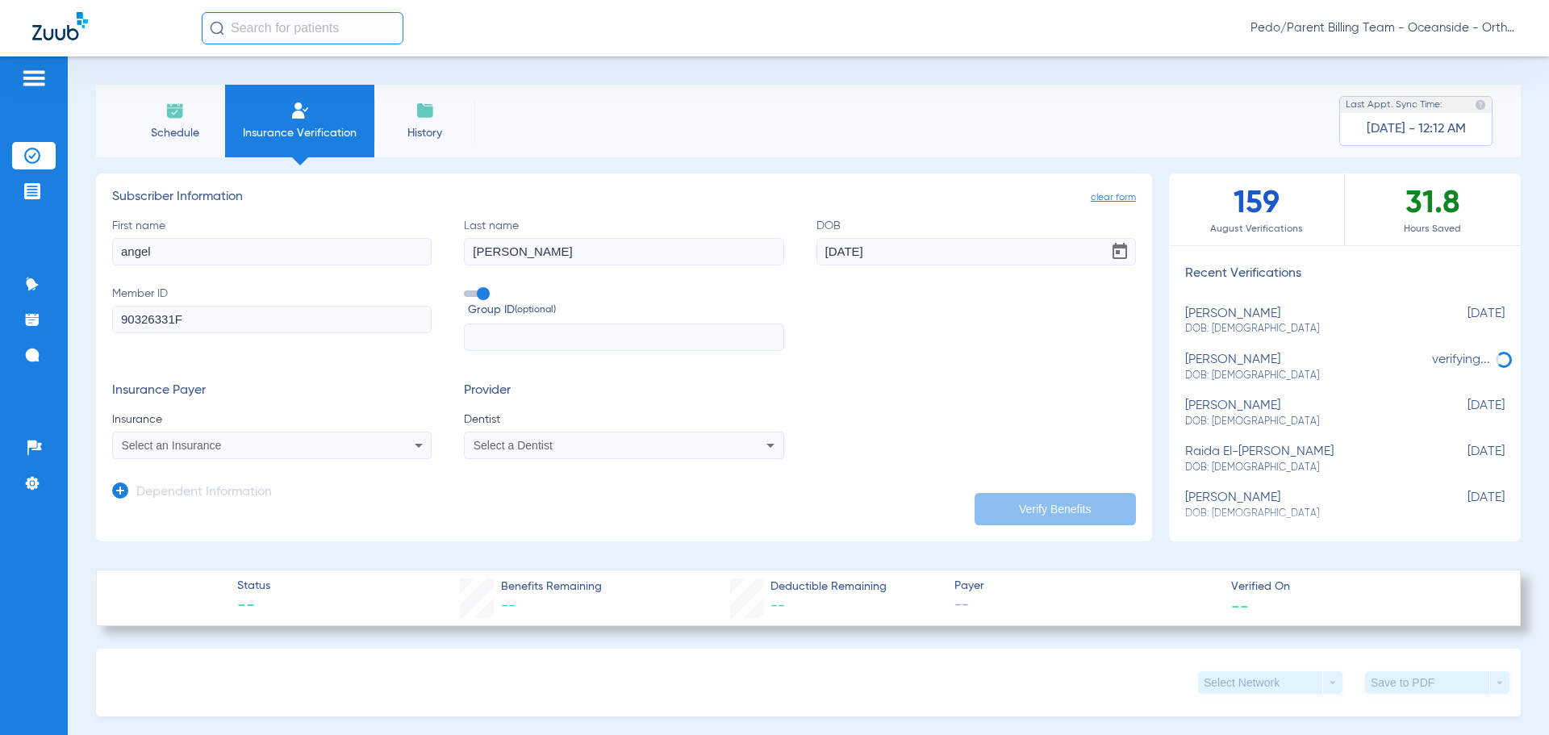
type input "90326331F"
click at [221, 440] on span "Select an Insurance" at bounding box center [172, 445] width 100 height 13
type input "denti"
click at [240, 515] on mat-option "Dentist Direct" at bounding box center [248, 528] width 271 height 26
click at [216, 438] on div "Dentist Direct" at bounding box center [272, 445] width 318 height 19
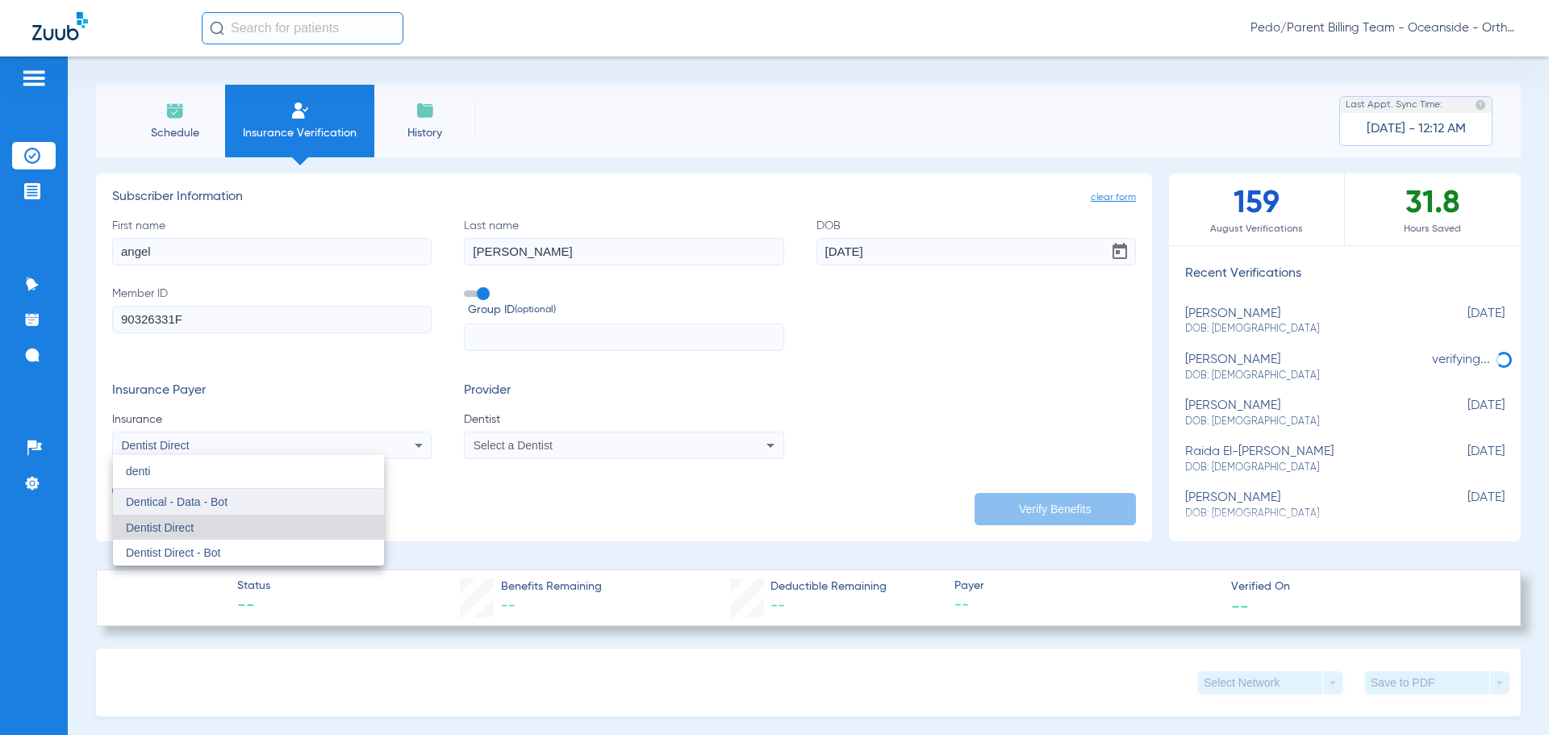
type input "denti"
click at [224, 498] on span "Dentical - Data - Bot" at bounding box center [177, 501] width 102 height 13
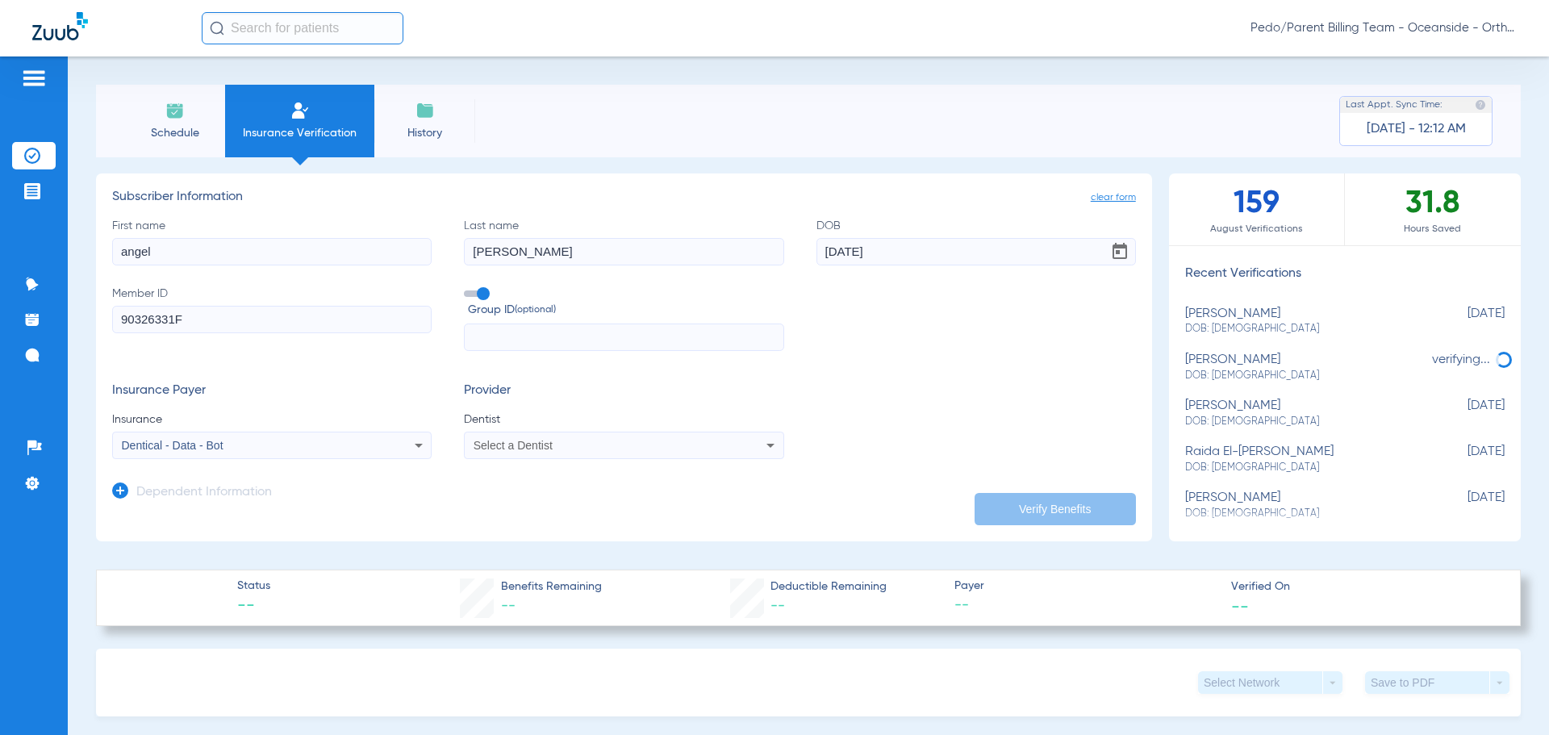
click at [580, 454] on div "Select a Dentist" at bounding box center [624, 445] width 318 height 19
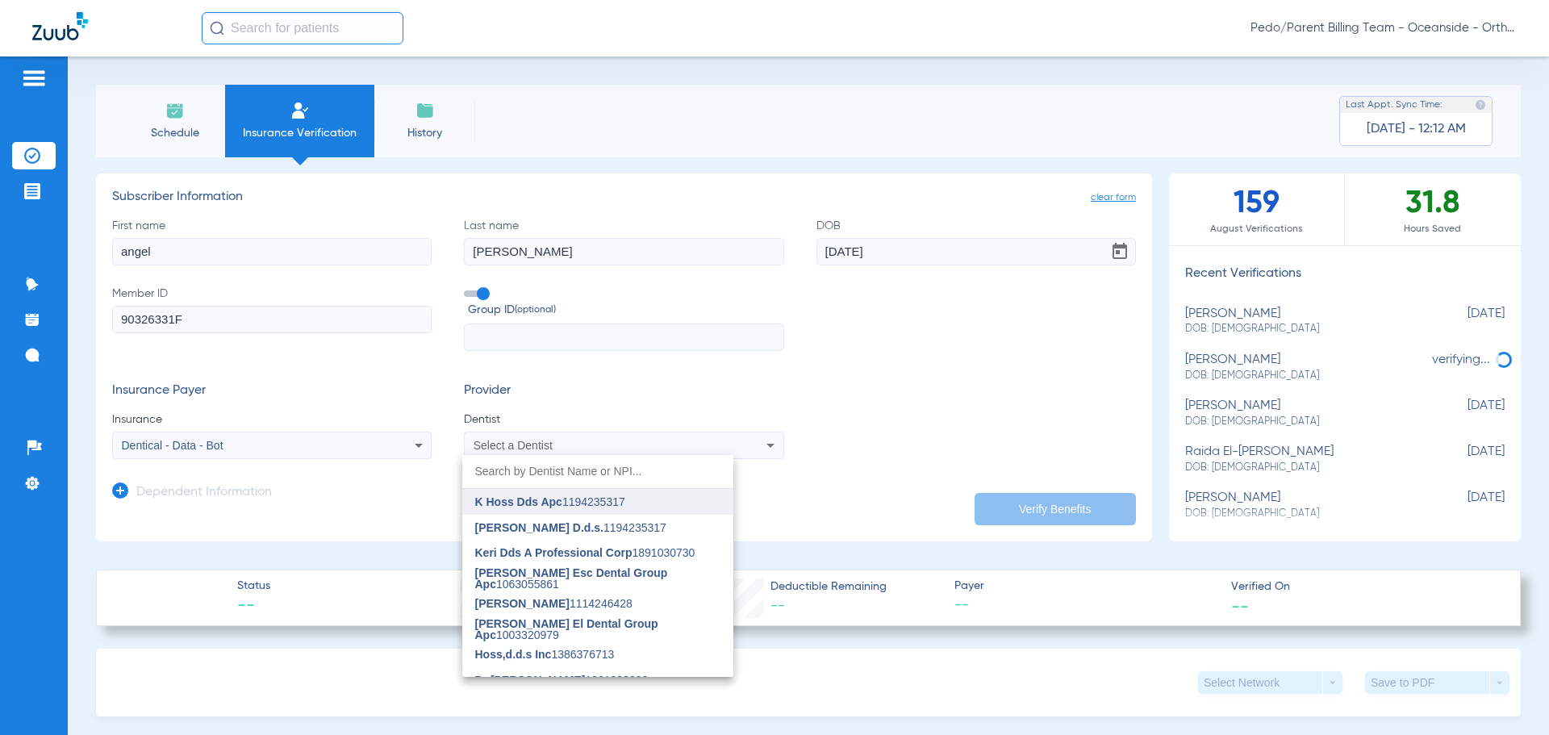
click at [551, 503] on span "K Hoss Dds Apc" at bounding box center [518, 501] width 87 height 13
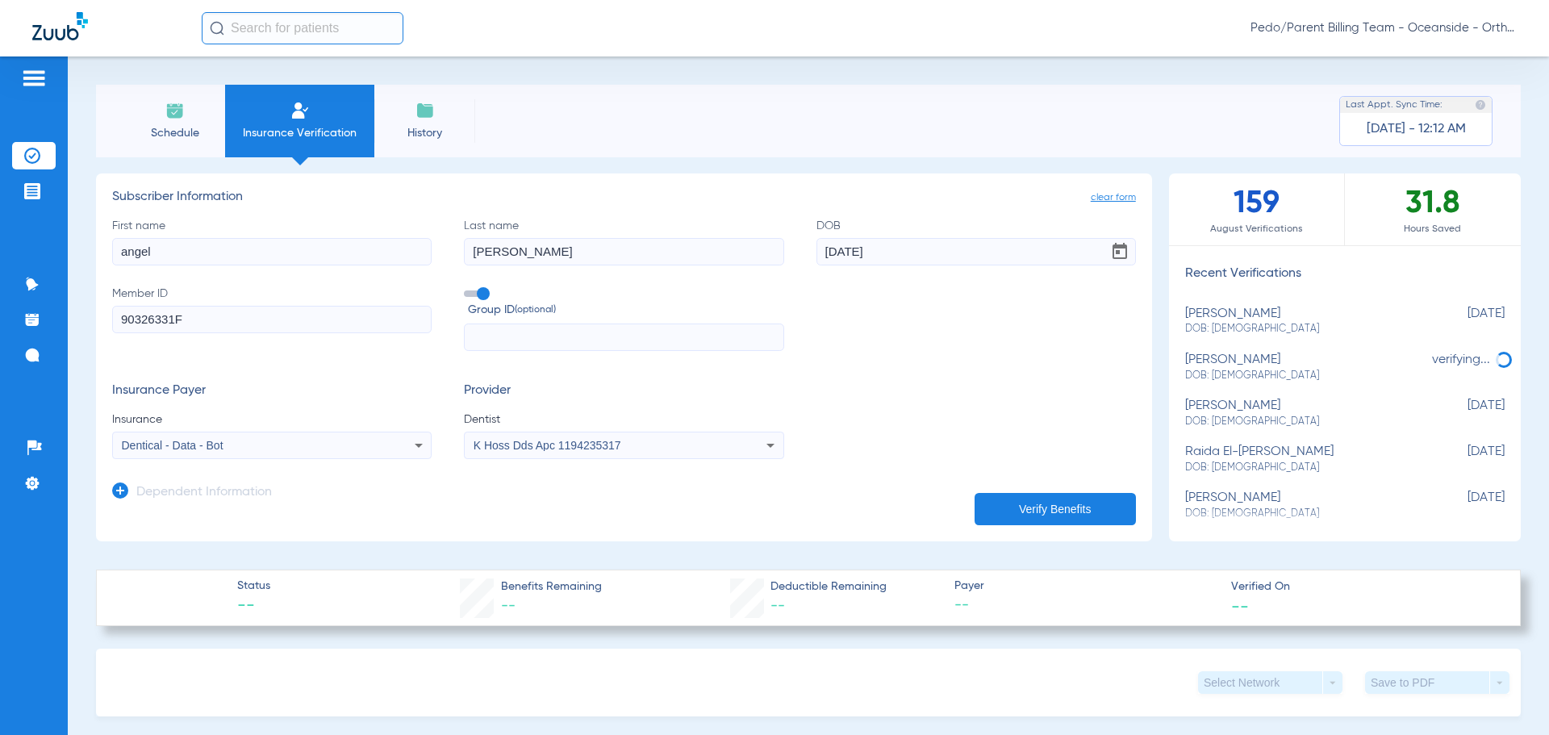
click at [1001, 515] on button "Verify Benefits" at bounding box center [1055, 509] width 161 height 32
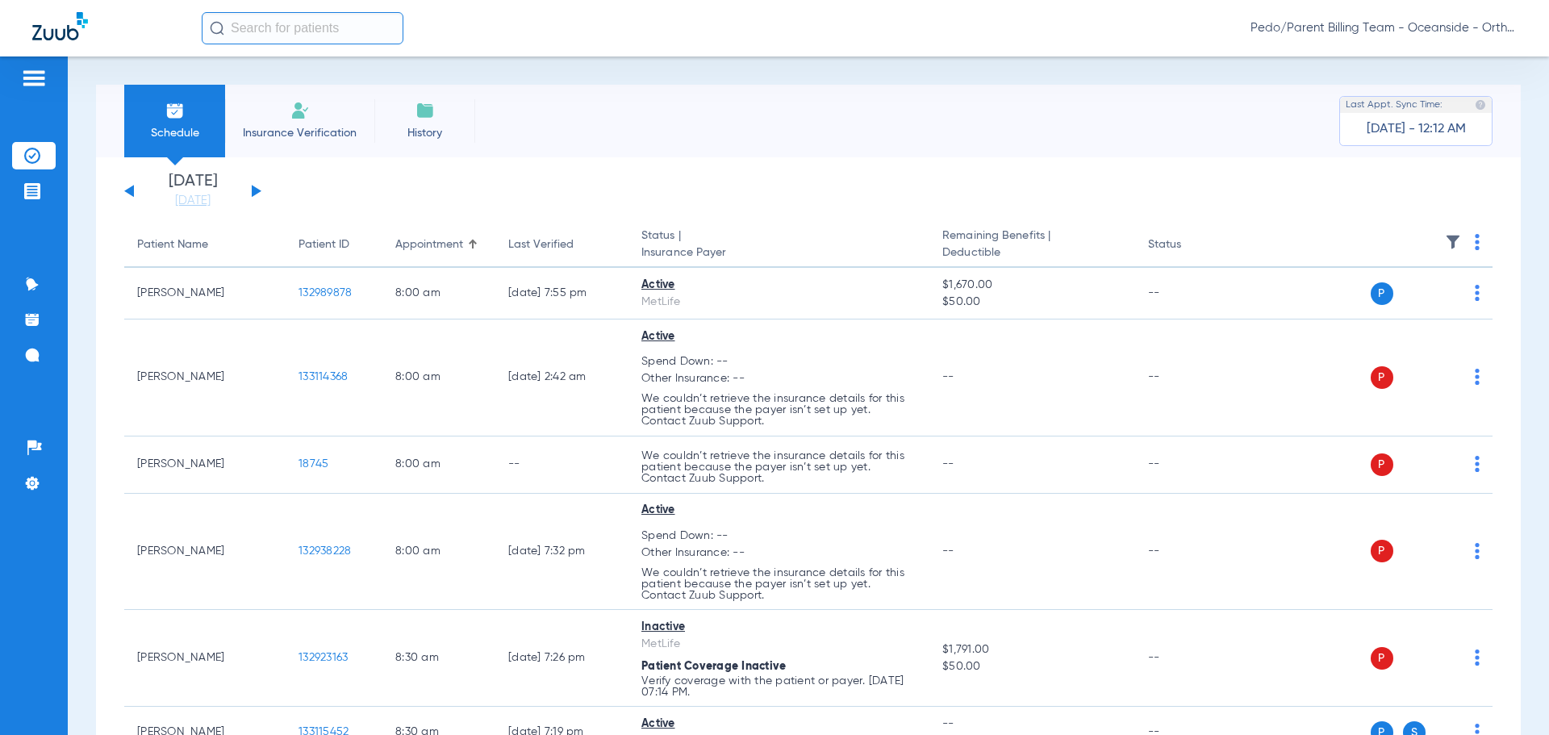
click at [341, 136] on span "Insurance Verification" at bounding box center [299, 133] width 125 height 16
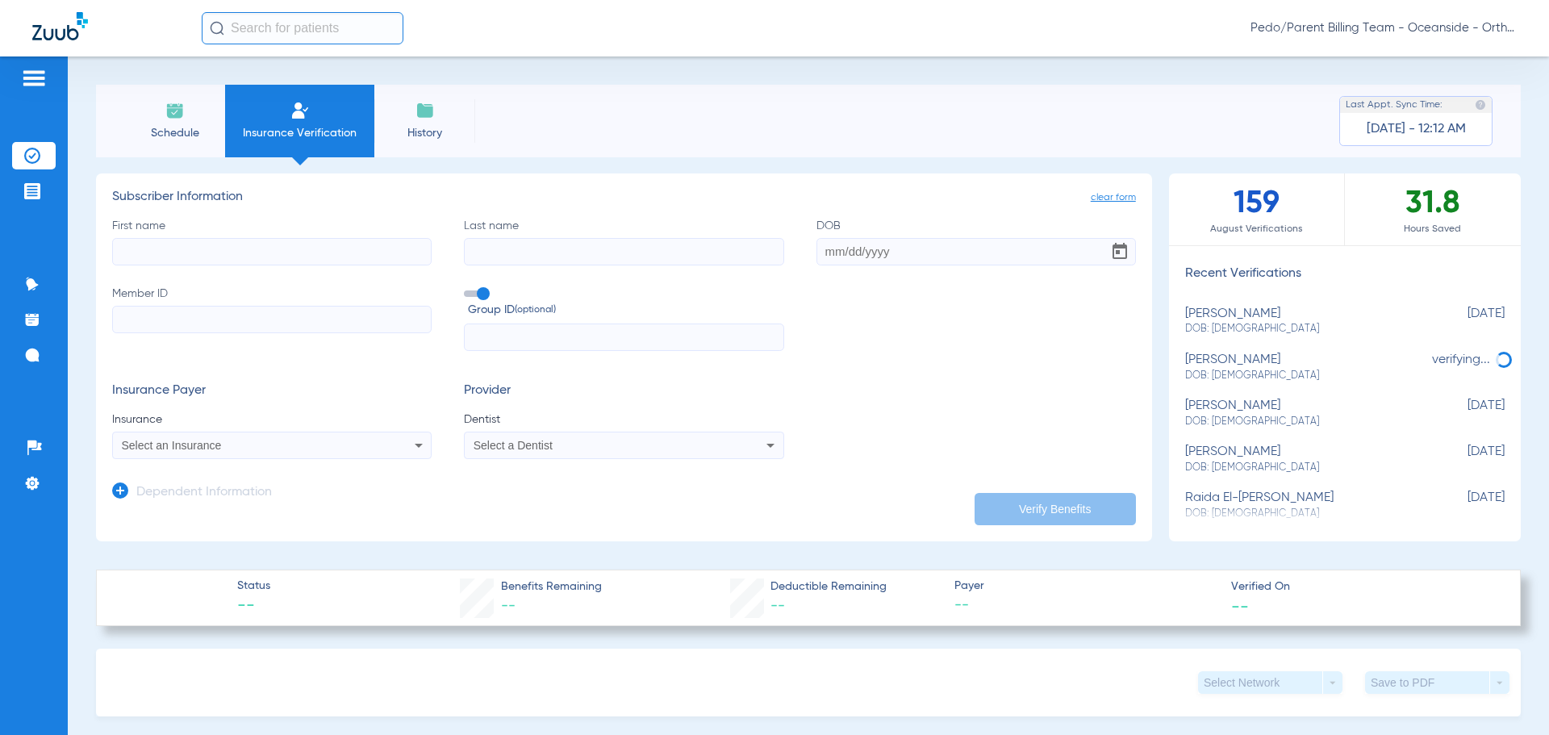
click at [328, 254] on input "First name" at bounding box center [272, 251] width 320 height 27
